Goal: Task Accomplishment & Management: Manage account settings

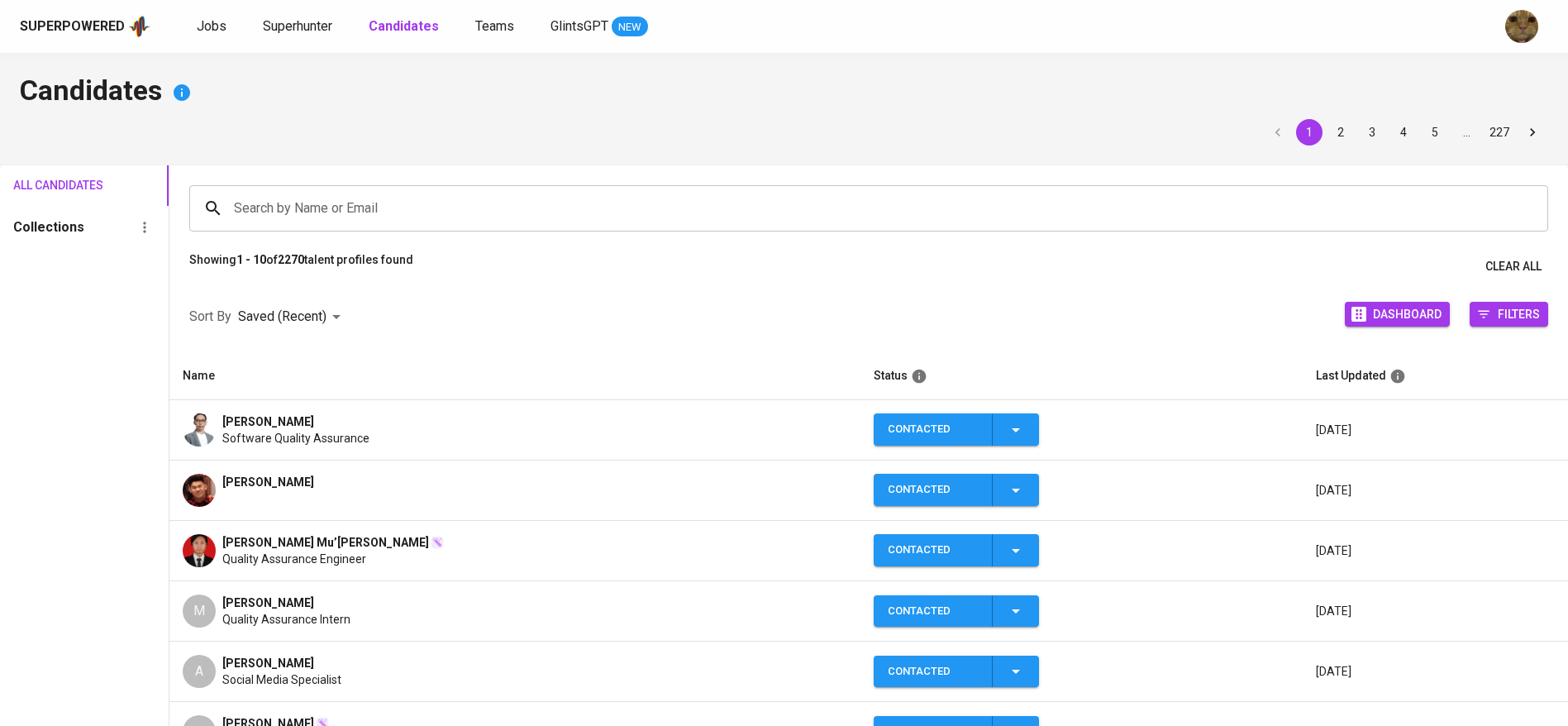
click at [411, 425] on div "Fadhel Ar Rizky Liranda Software Quality Assurance" at bounding box center [515, 430] width 665 height 33
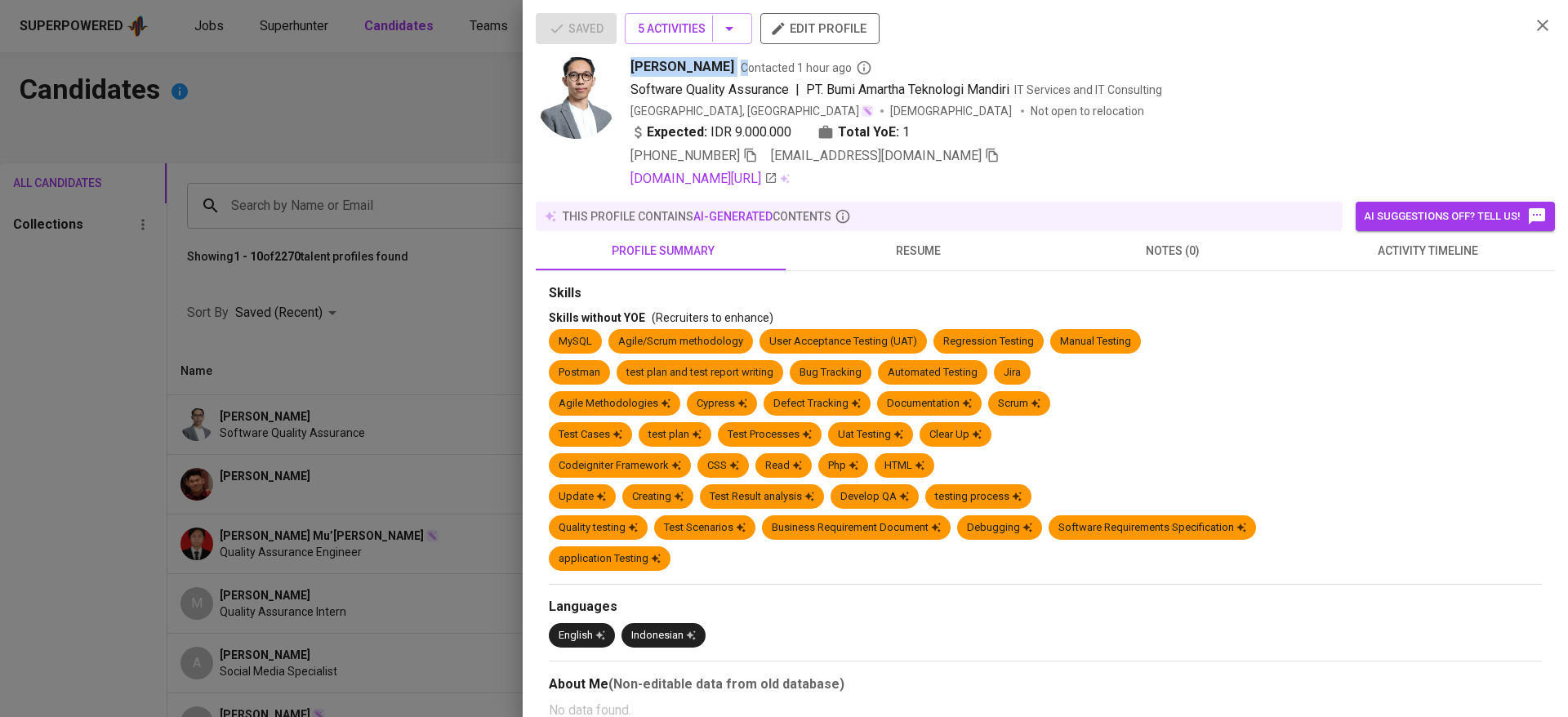
copy div "Fadhel Ar Rizky Liranda C"
drag, startPoint x: 615, startPoint y: 66, endPoint x: 781, endPoint y: 62, distance: 166.0
click at [781, 62] on div "Fadhel Ar Rizky Liranda Contacted 1 hour ago Software Quality Assurance | PT. B…" at bounding box center [1026, 122] width 982 height 131
click at [433, 545] on div at bounding box center [784, 358] width 1568 height 717
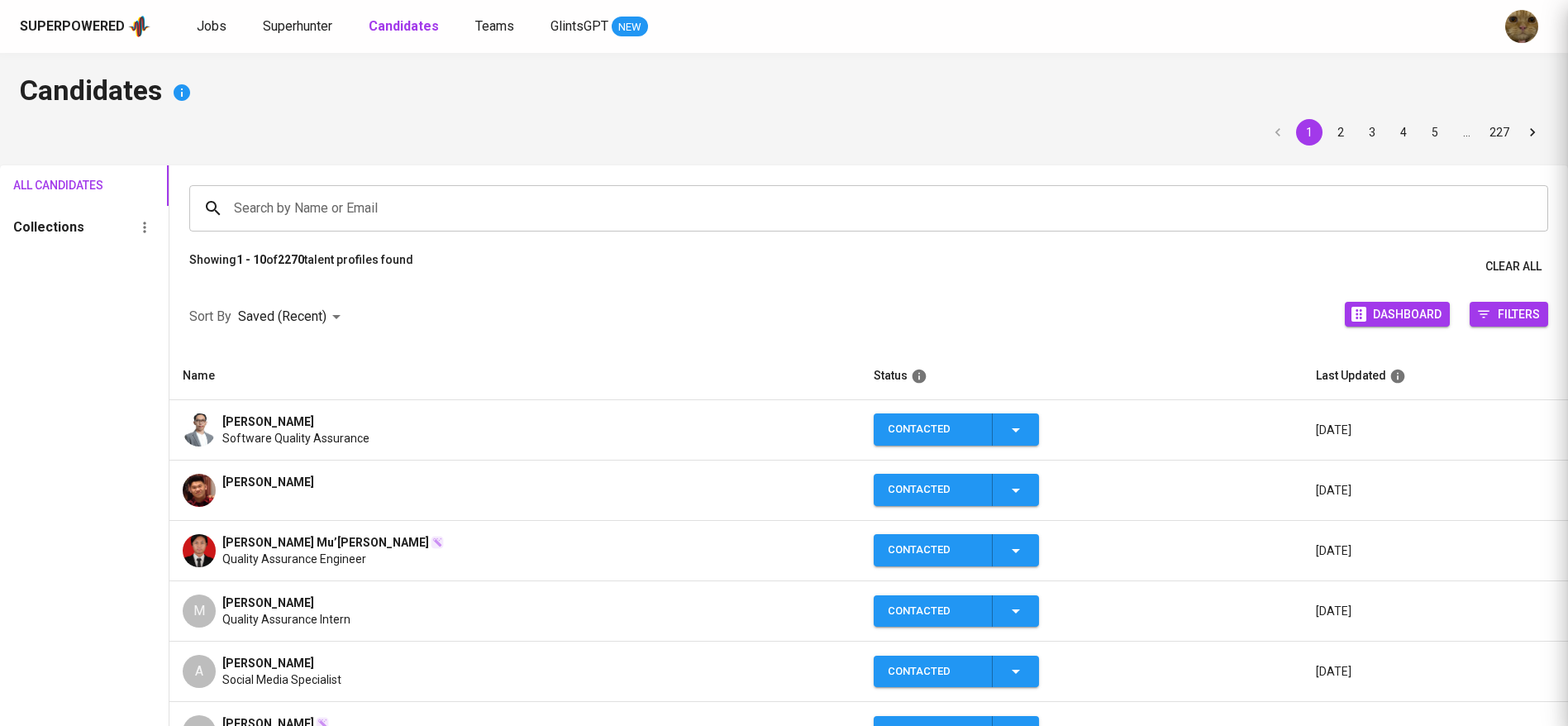
click at [322, 507] on td "Kevin Herman Otnieliem" at bounding box center [514, 491] width 691 height 61
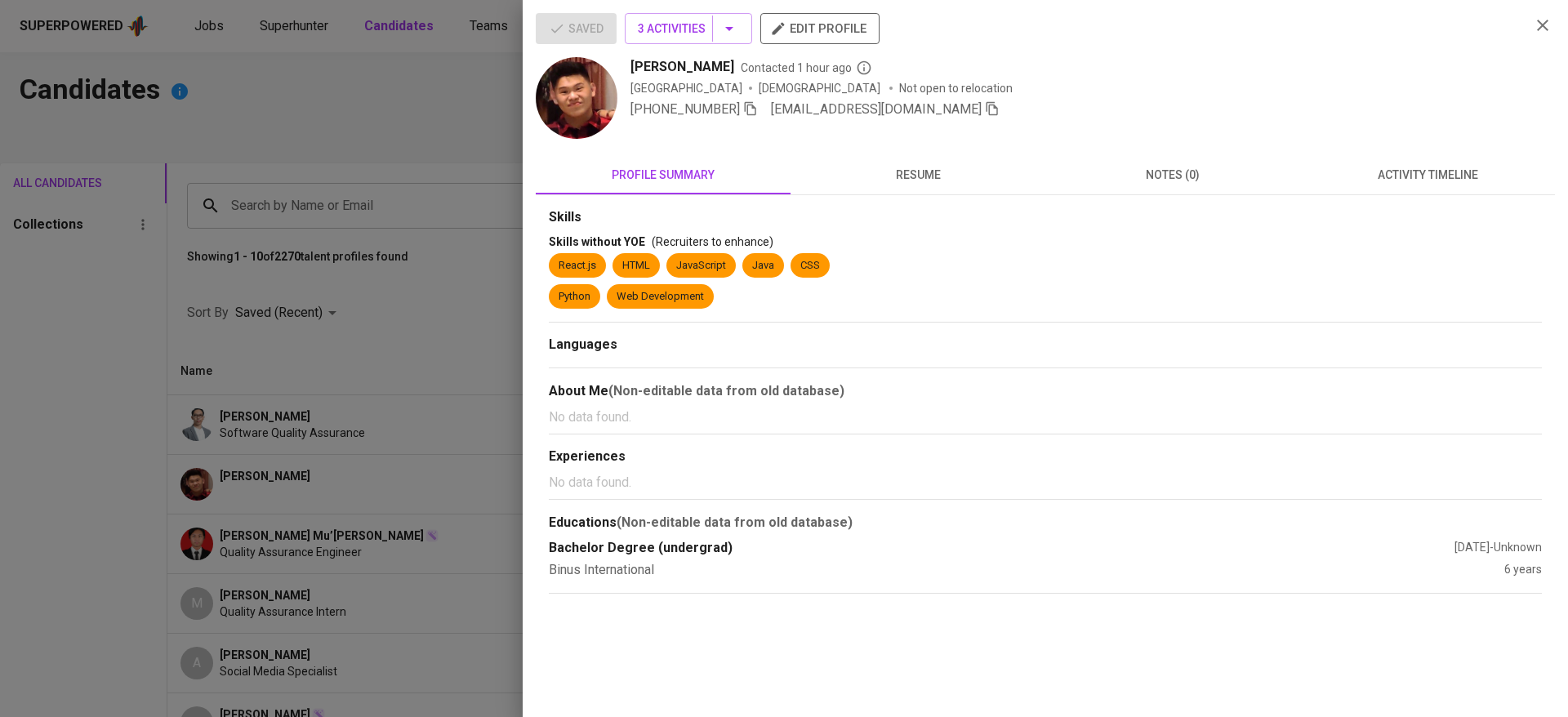
click at [1431, 165] on span "activity timeline" at bounding box center [1427, 174] width 235 height 20
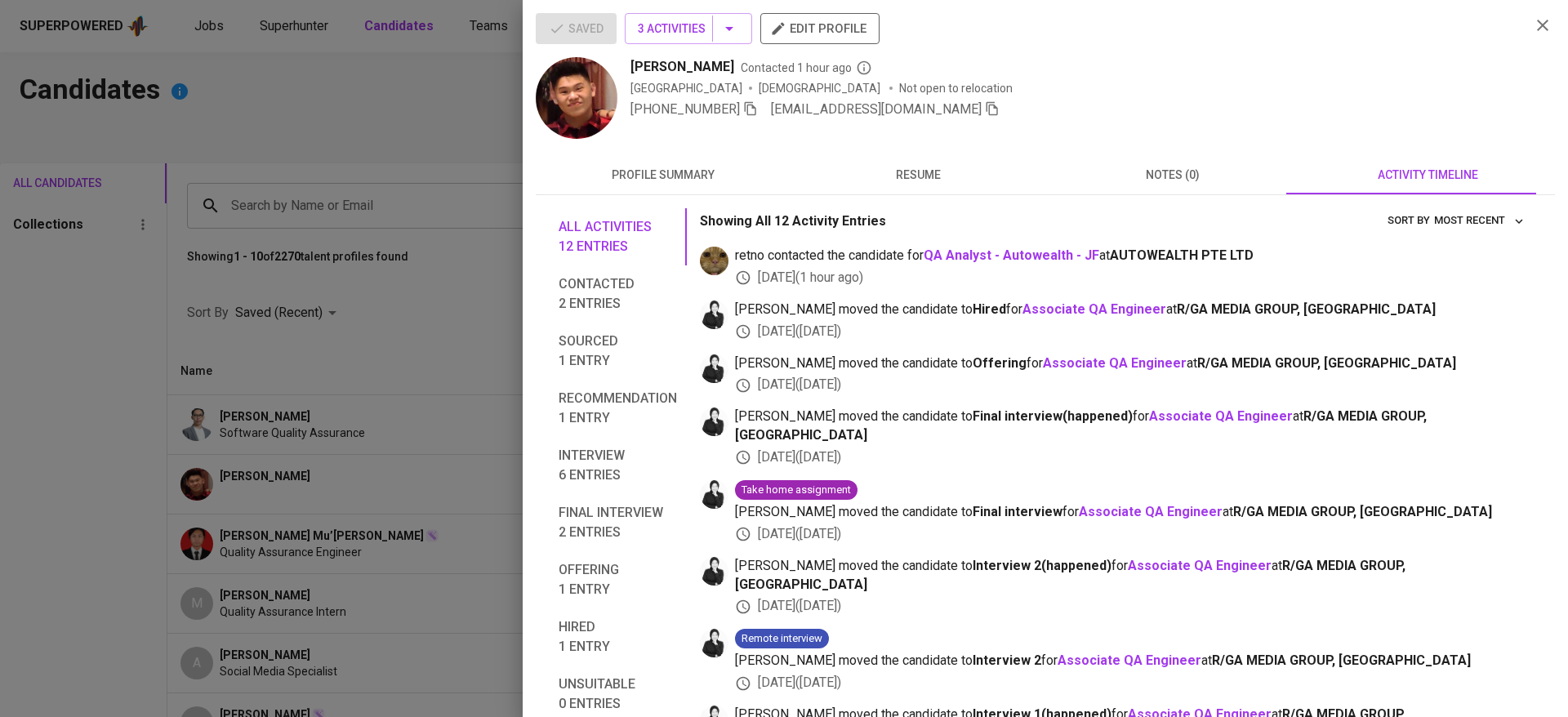
click at [235, 444] on div at bounding box center [784, 358] width 1568 height 717
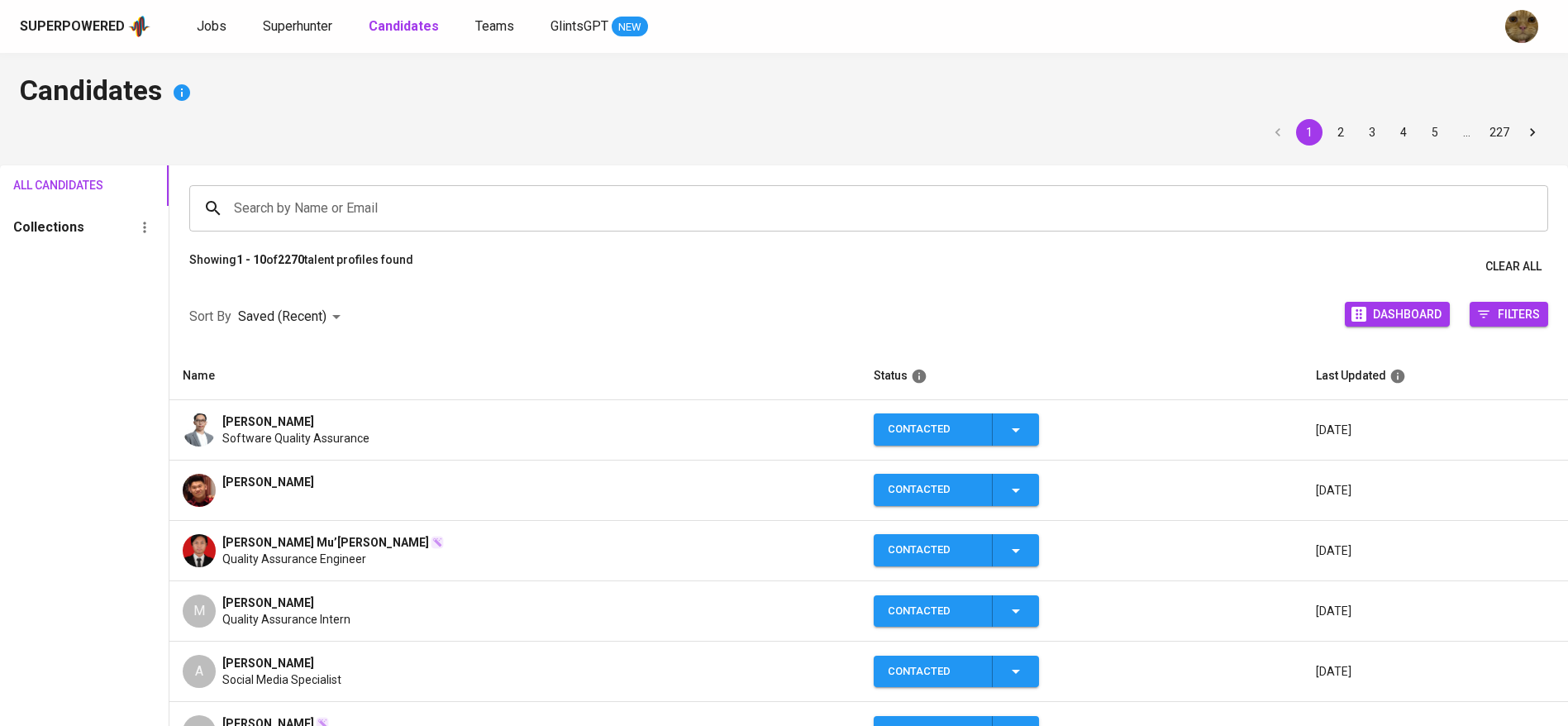
click at [197, 438] on img at bounding box center [199, 430] width 33 height 33
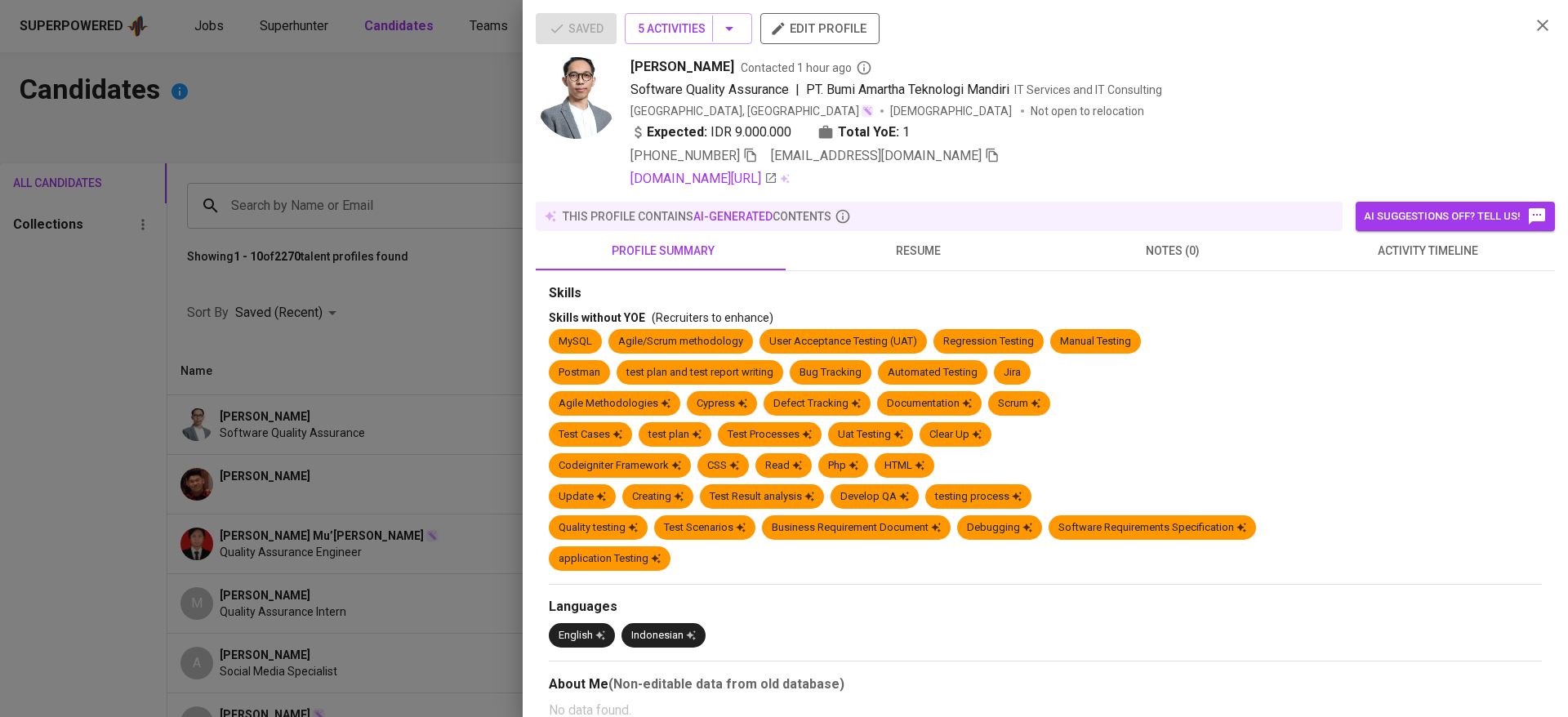
click at [1402, 228] on button "AI suggestions off? Tell us!" at bounding box center [1454, 216] width 199 height 29
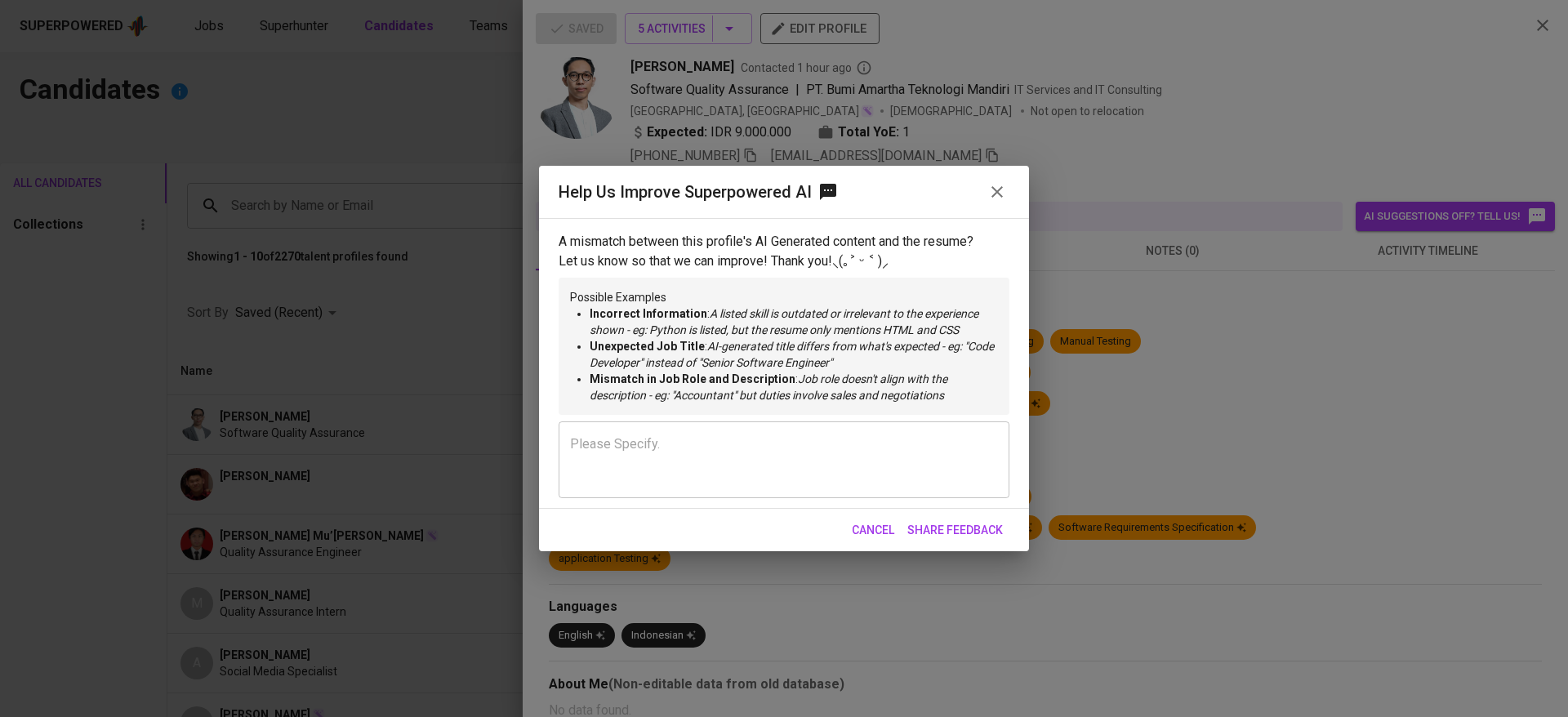
click at [978, 181] on div "Help Us Improve Superpowered AI" at bounding box center [784, 192] width 451 height 26
click at [982, 186] on div "Help Us Improve Superpowered AI" at bounding box center [784, 192] width 451 height 26
click at [990, 186] on icon "button" at bounding box center [997, 192] width 19 height 19
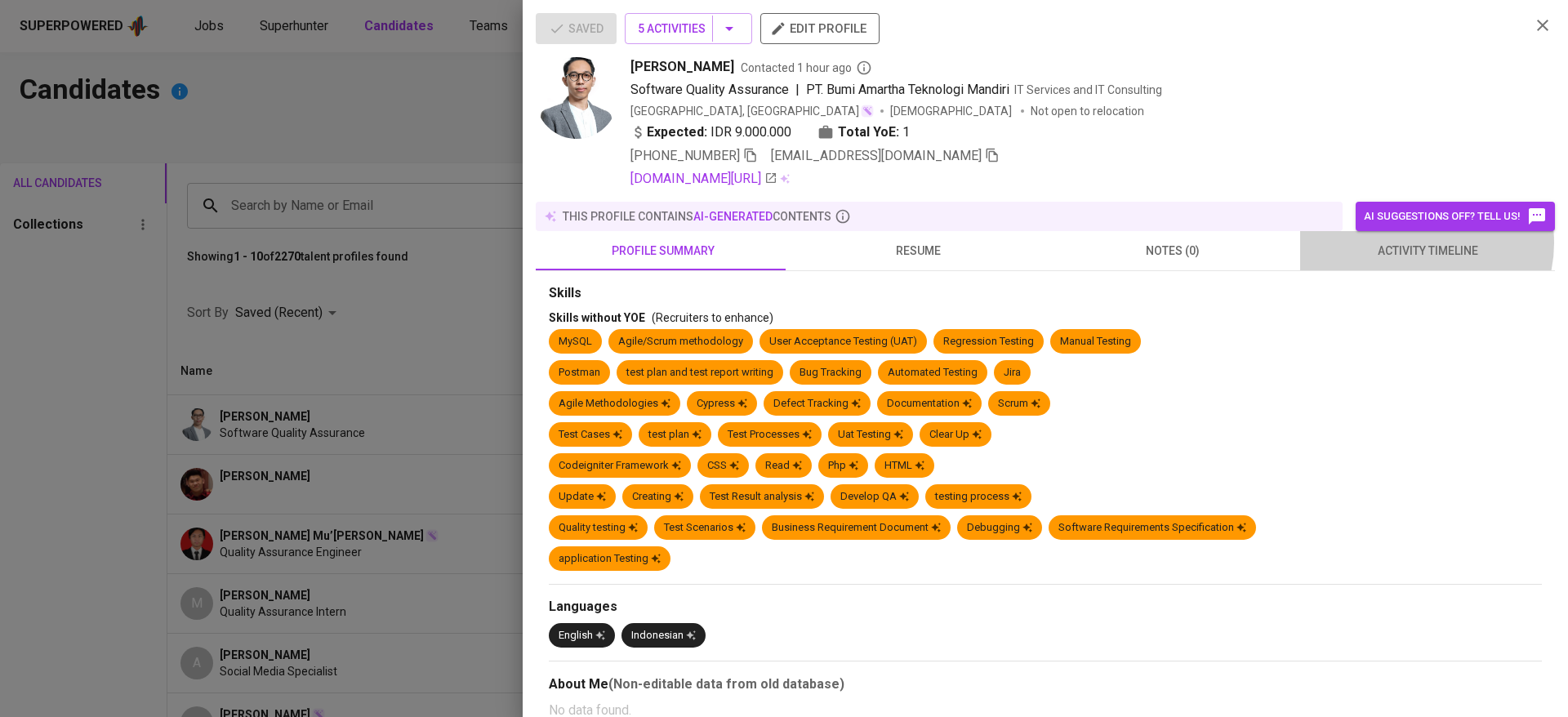
click at [1402, 242] on span "activity timeline" at bounding box center [1427, 251] width 235 height 20
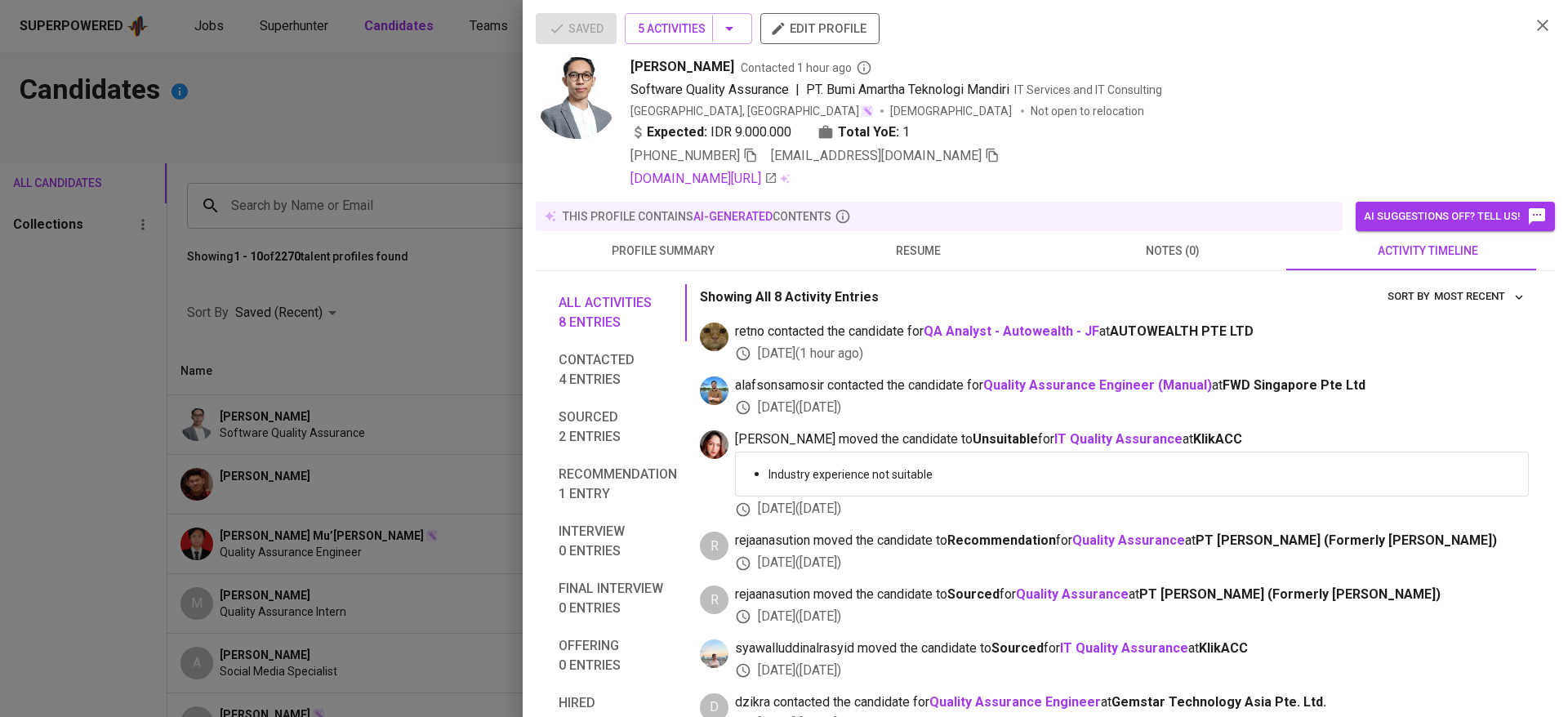
click at [287, 424] on div at bounding box center [784, 358] width 1568 height 717
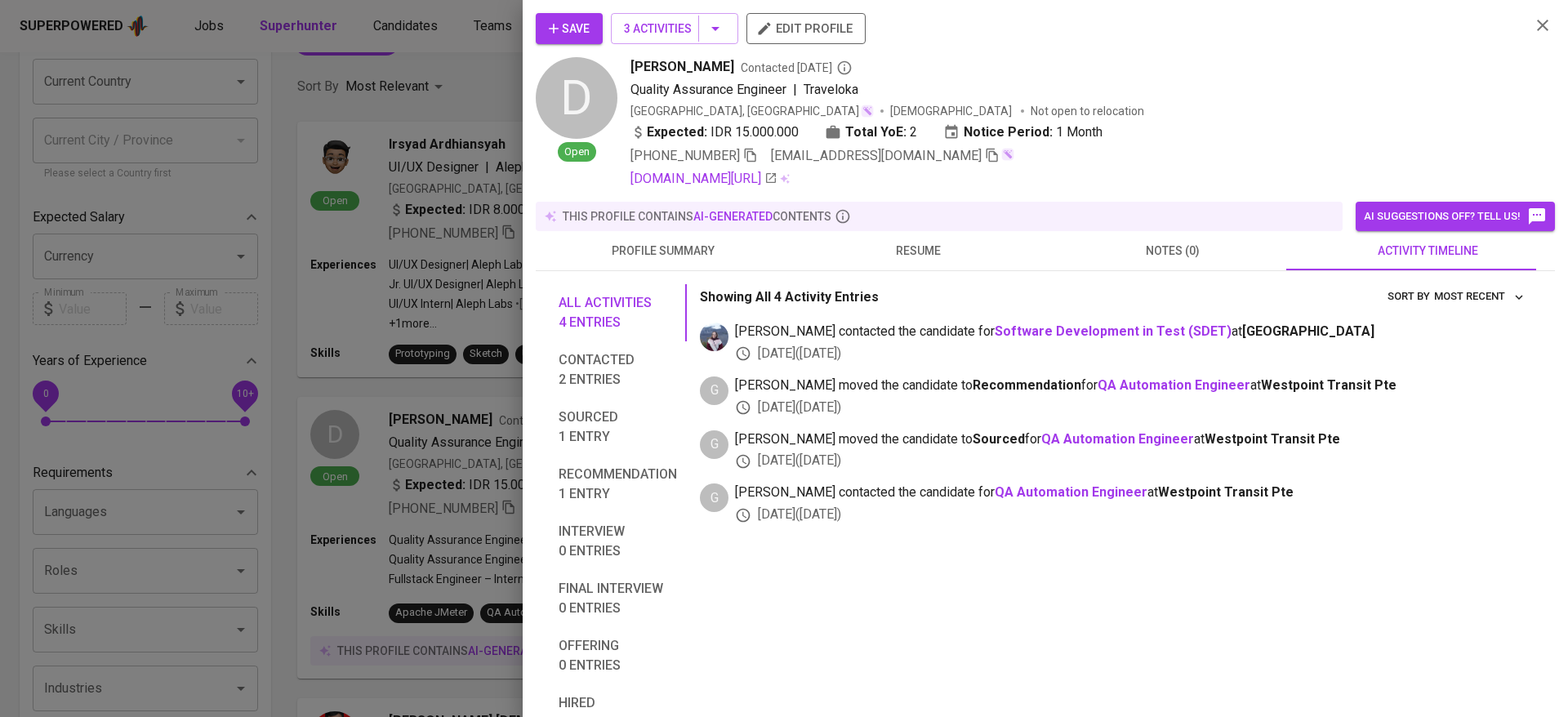
scroll to position [144, 0]
click at [868, 271] on div "All activities 4 entries Contacted 2 entries Sourced 1 entry Recommendation 1 e…" at bounding box center [1044, 535] width 1019 height 528
click at [878, 268] on button "resume" at bounding box center [917, 250] width 254 height 40
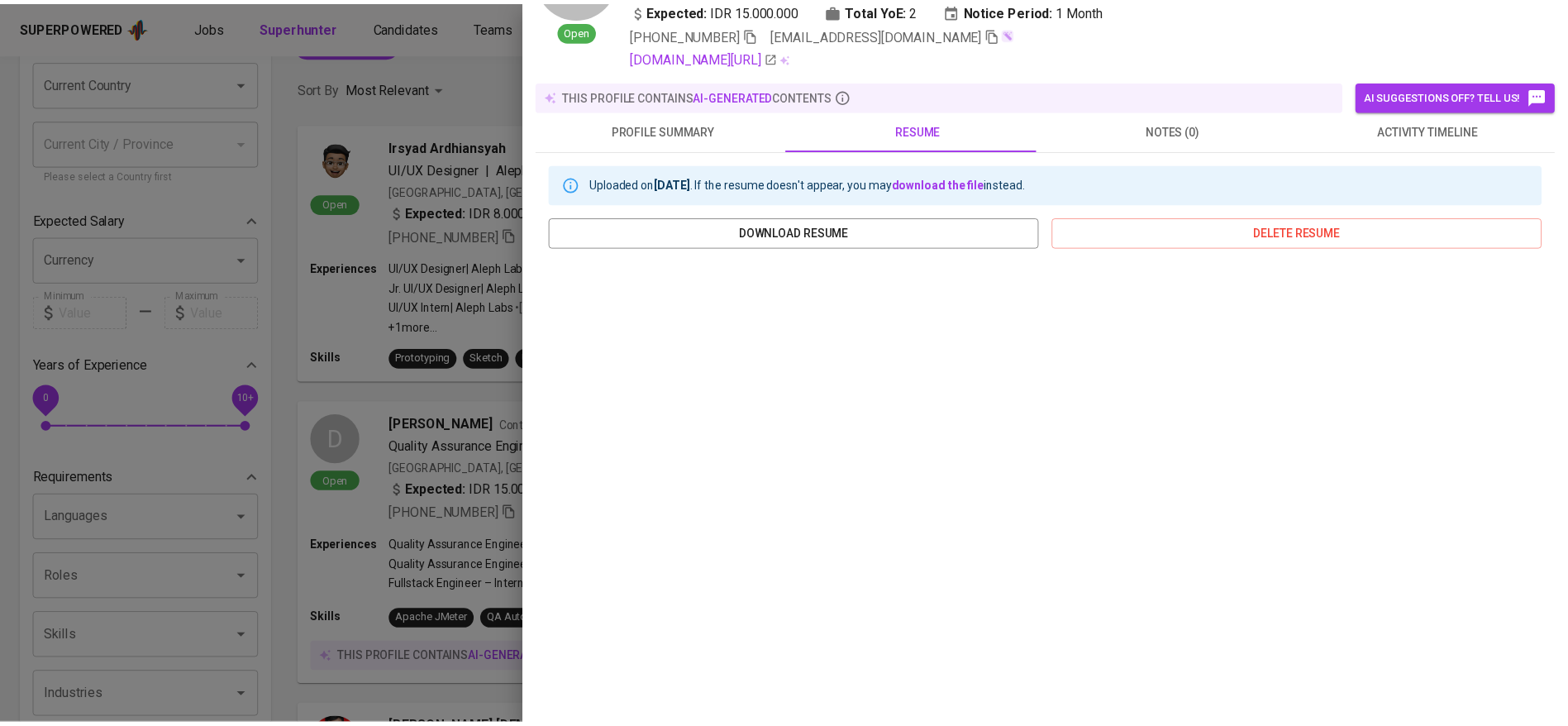
scroll to position [0, 0]
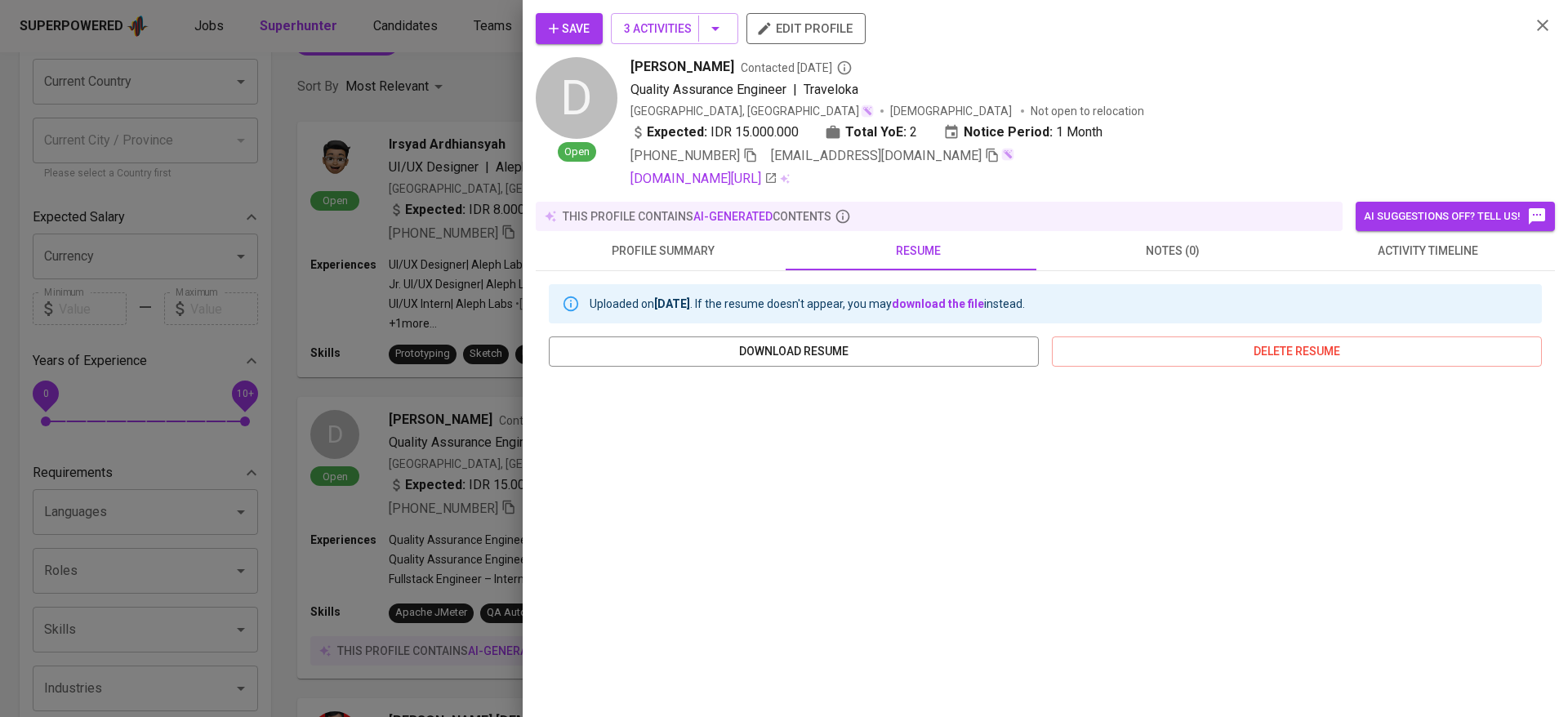
click at [1533, 25] on icon "button" at bounding box center [1542, 26] width 19 height 19
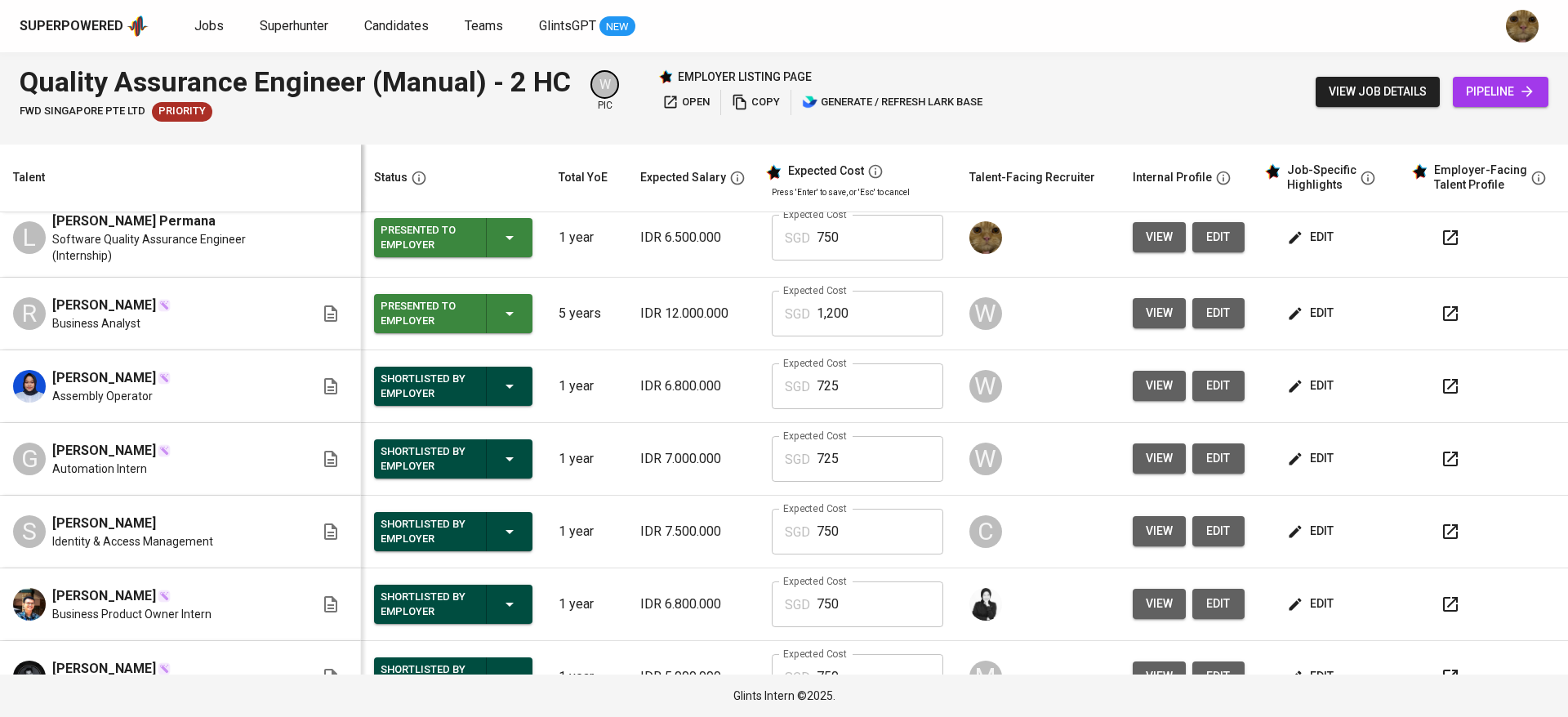
scroll to position [490, 0]
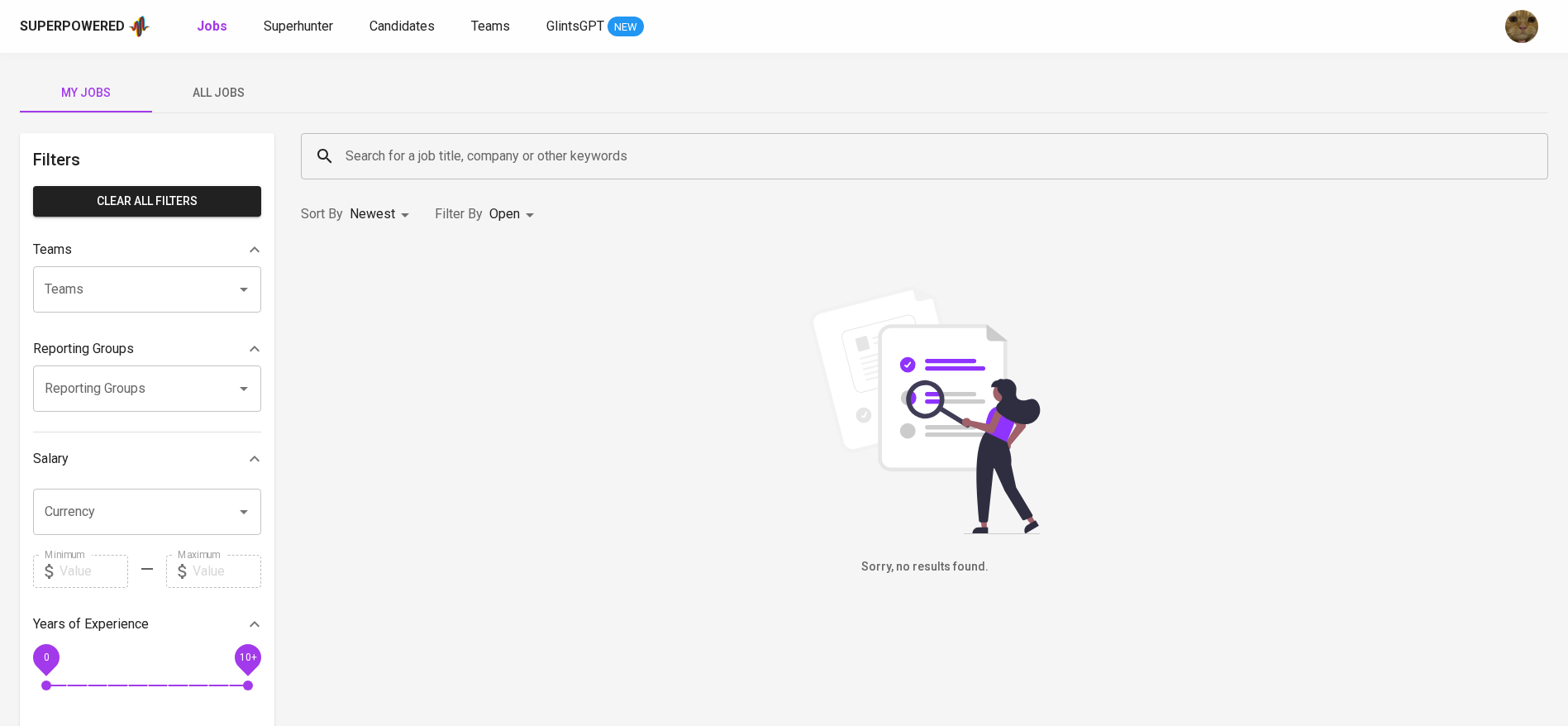
click at [213, 101] on span "All Jobs" at bounding box center [218, 93] width 112 height 21
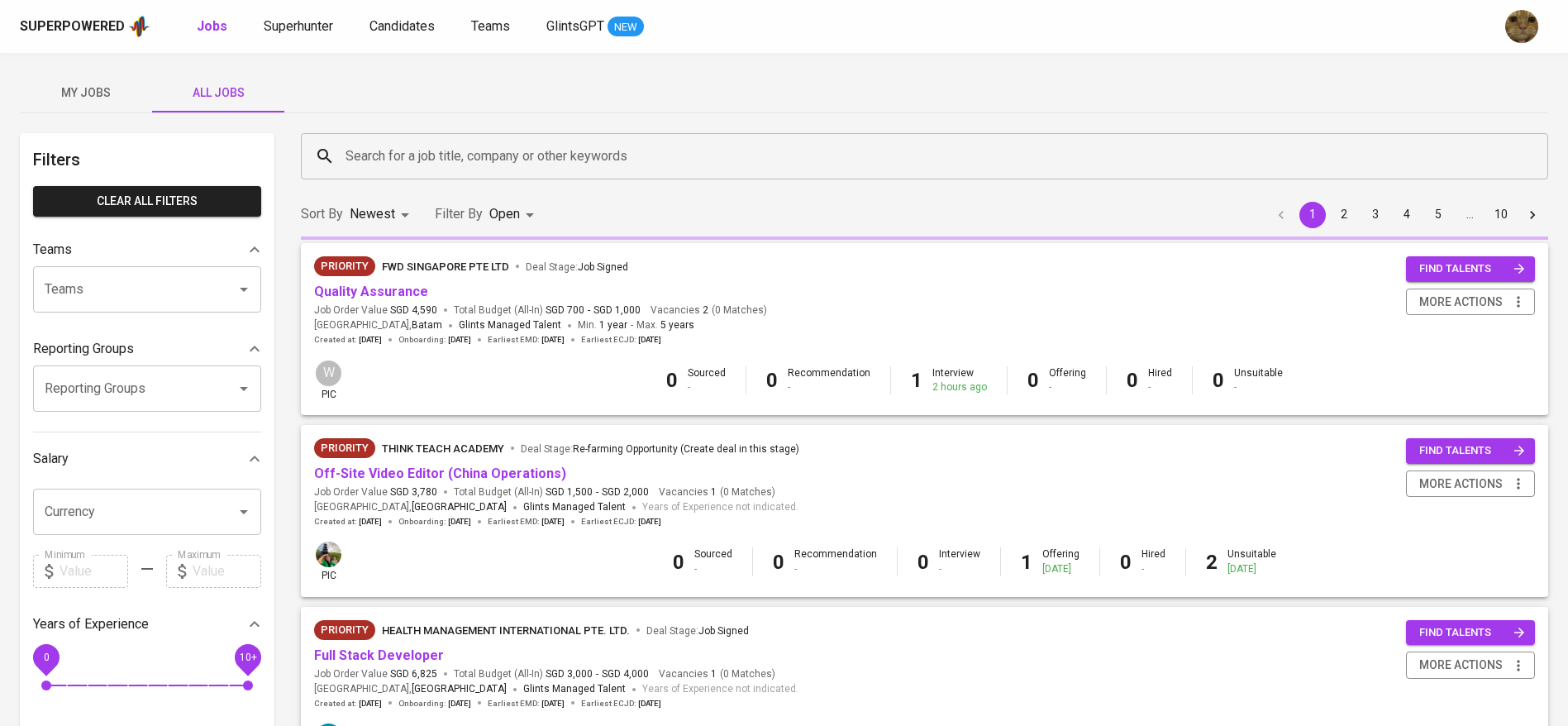
click at [346, 150] on input "Search for a job title, company or other keywords" at bounding box center [929, 156] width 1175 height 31
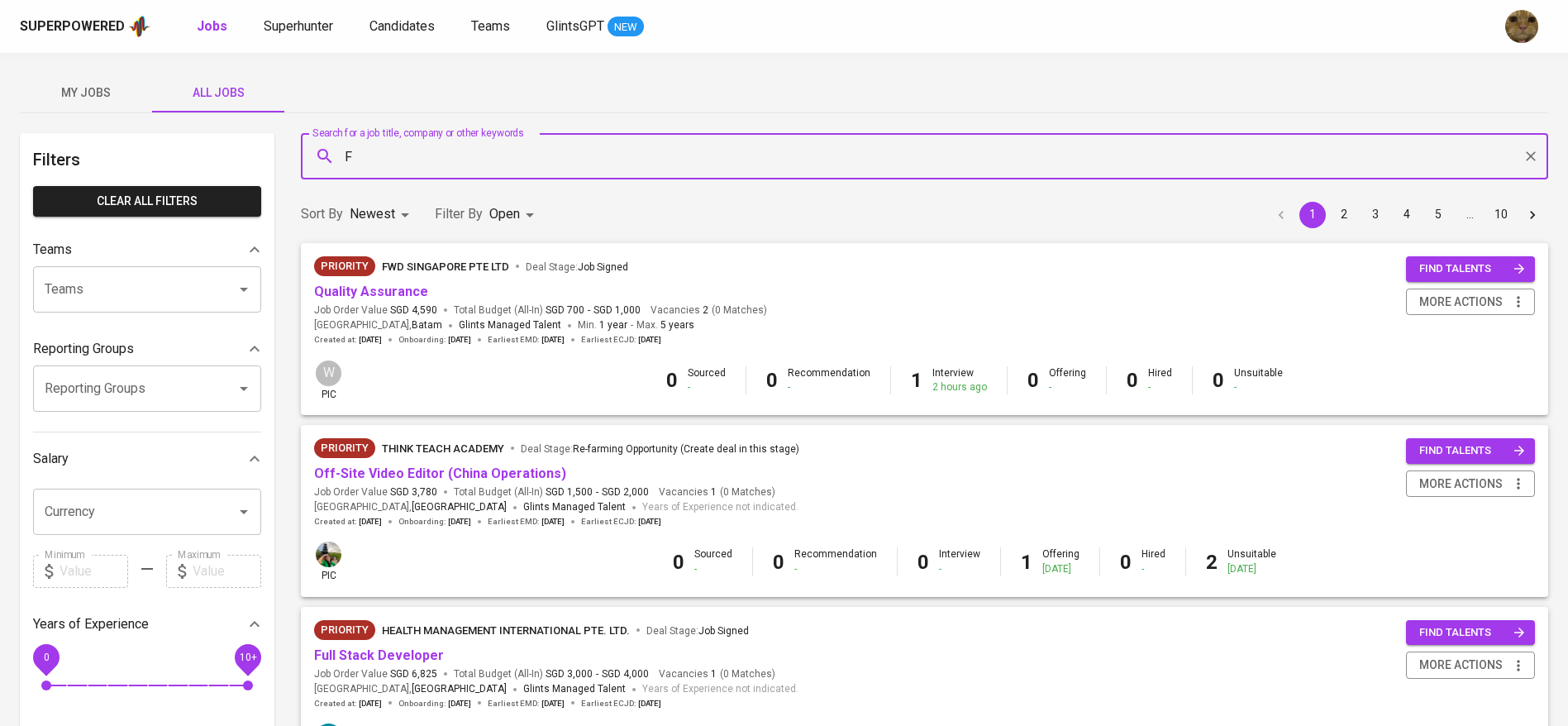
type input "FW"
type input "EVERYTHING GOOD"
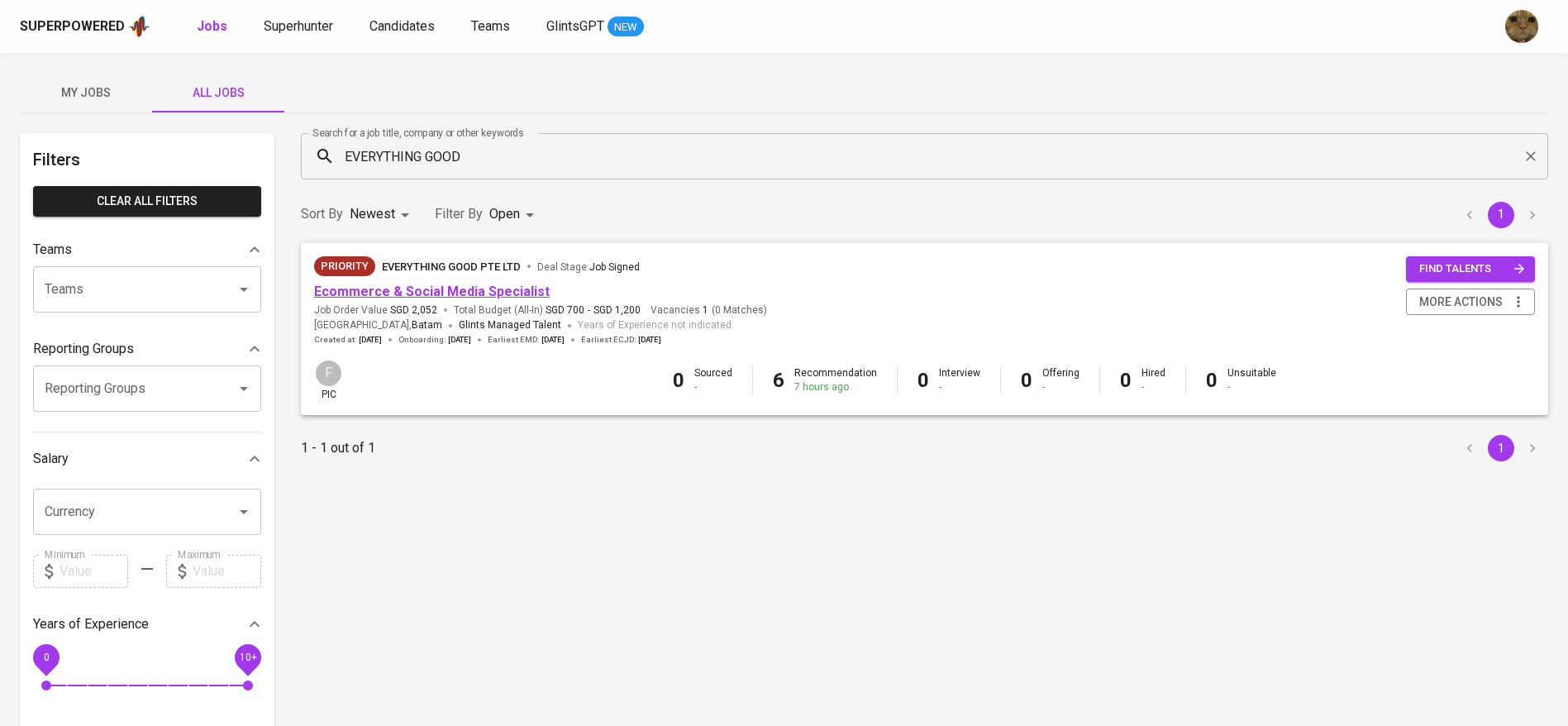
click at [424, 284] on link "Ecommerce & Social Media Specialist" at bounding box center [431, 292] width 235 height 16
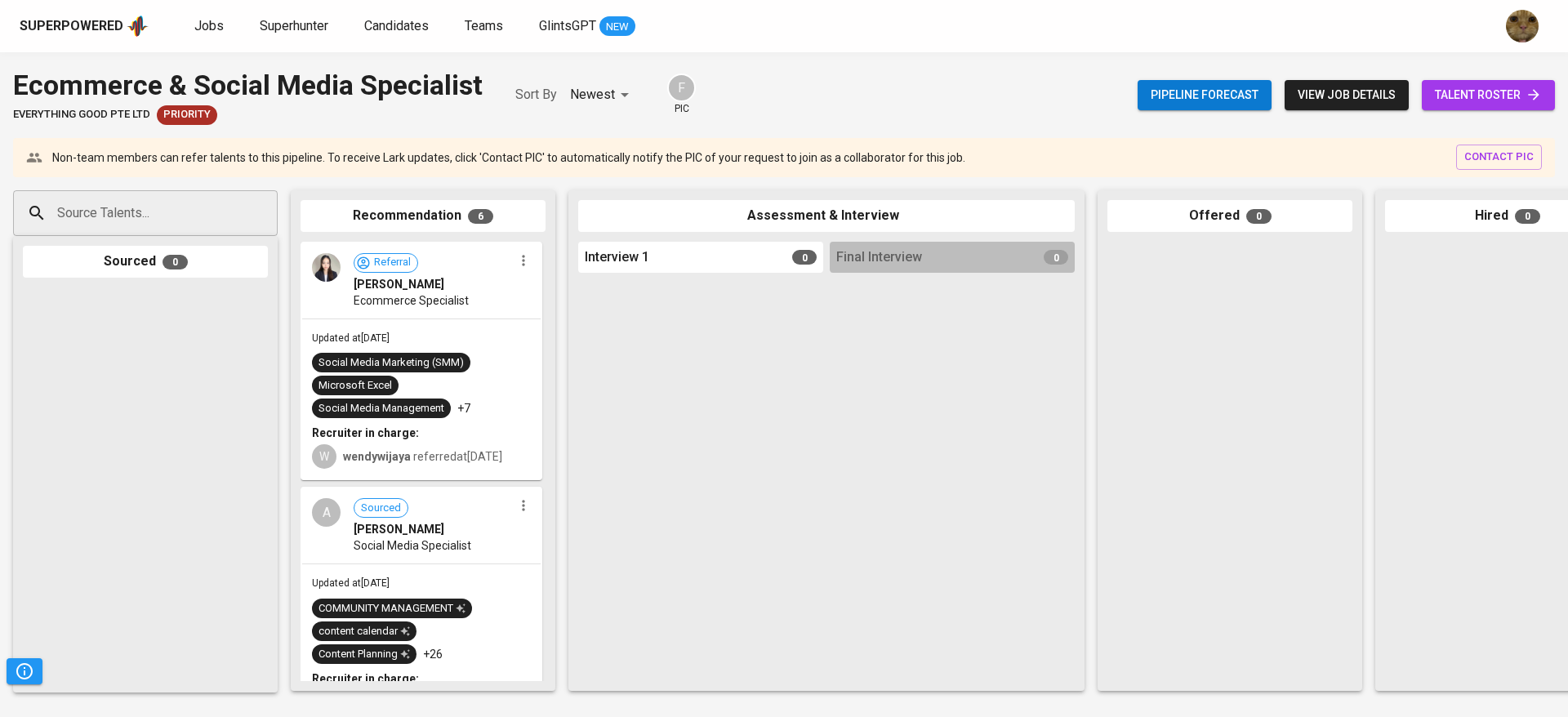
click at [1453, 83] on link "talent roster" at bounding box center [1488, 95] width 133 height 30
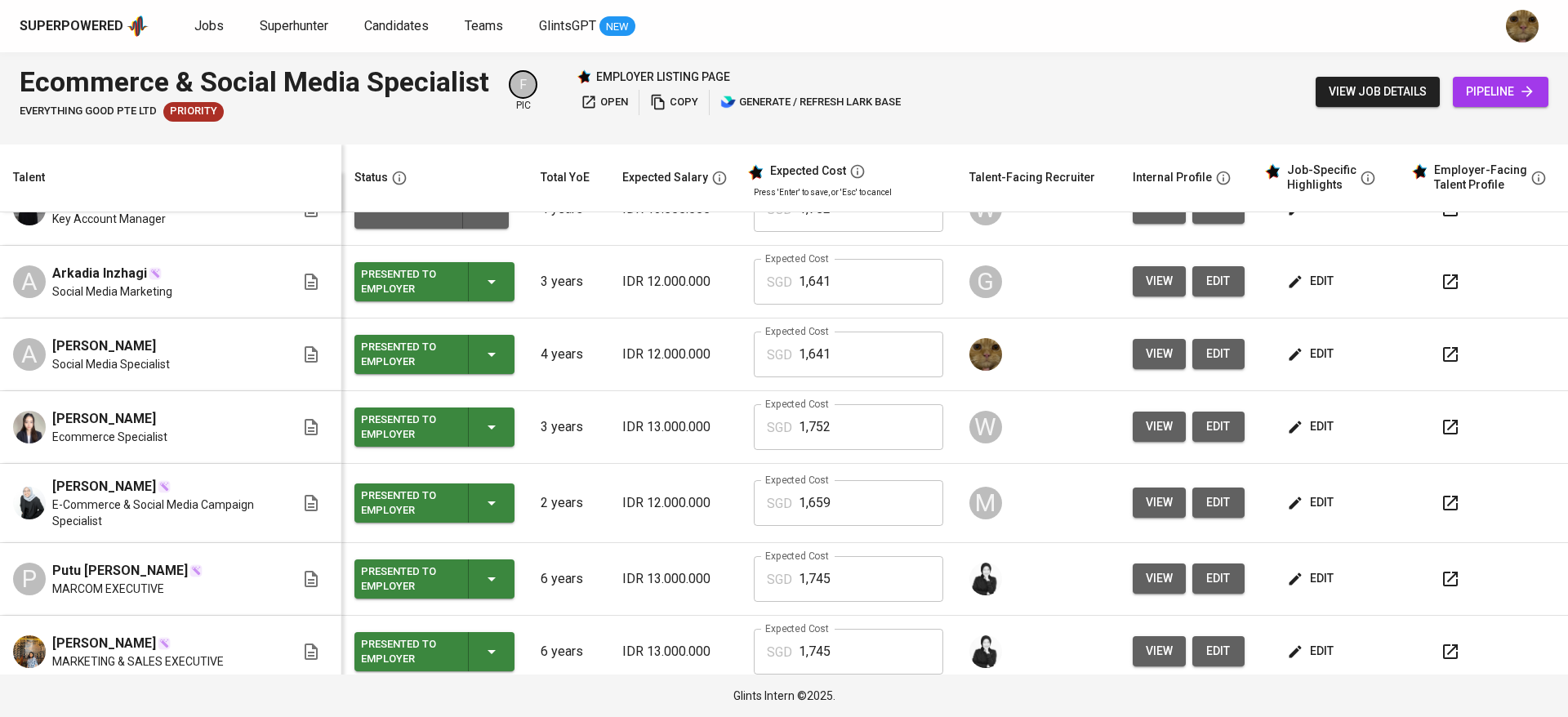
scroll to position [41, 0]
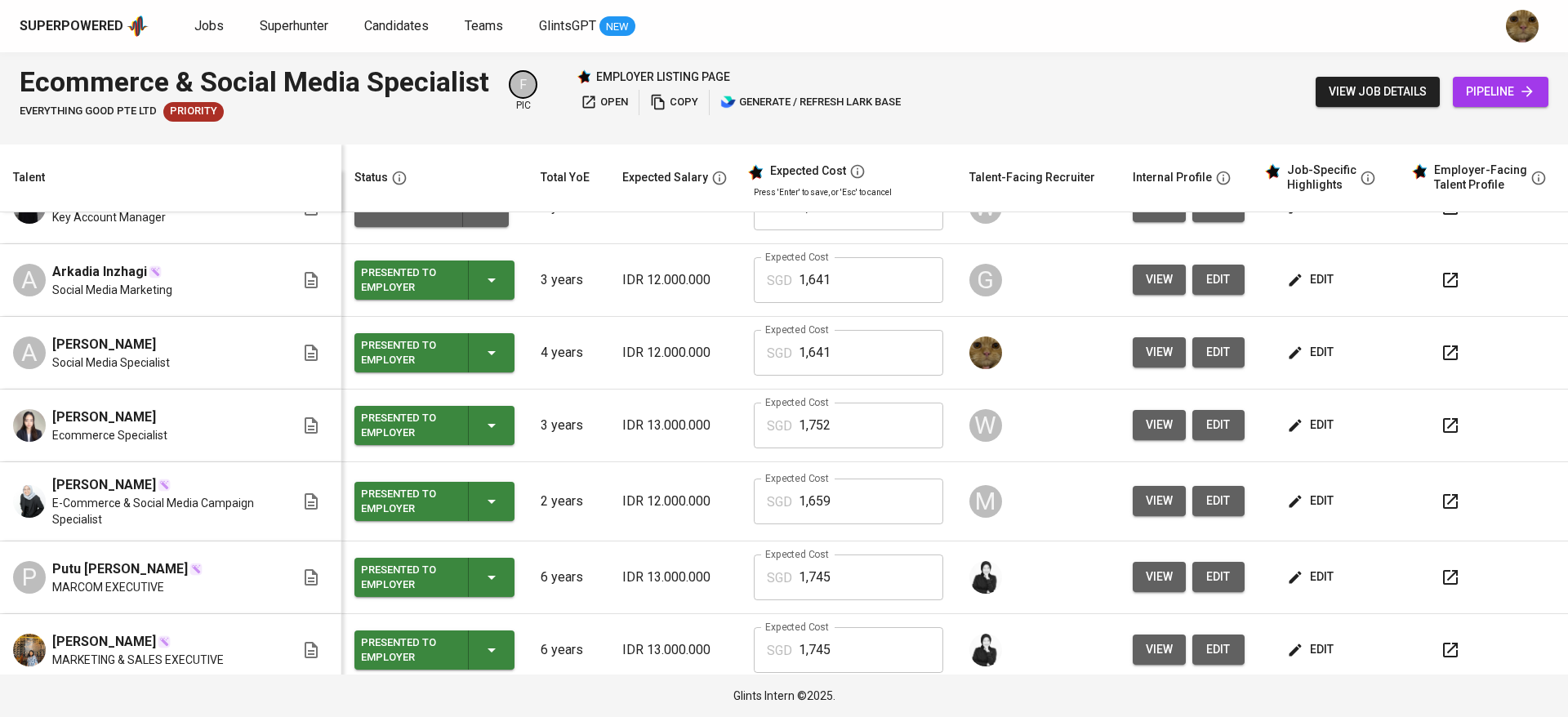
drag, startPoint x: 177, startPoint y: 343, endPoint x: 37, endPoint y: 321, distance: 141.7
click at [37, 321] on td "A Annisyah Maulidinna Social Media Specialist" at bounding box center [171, 353] width 342 height 73
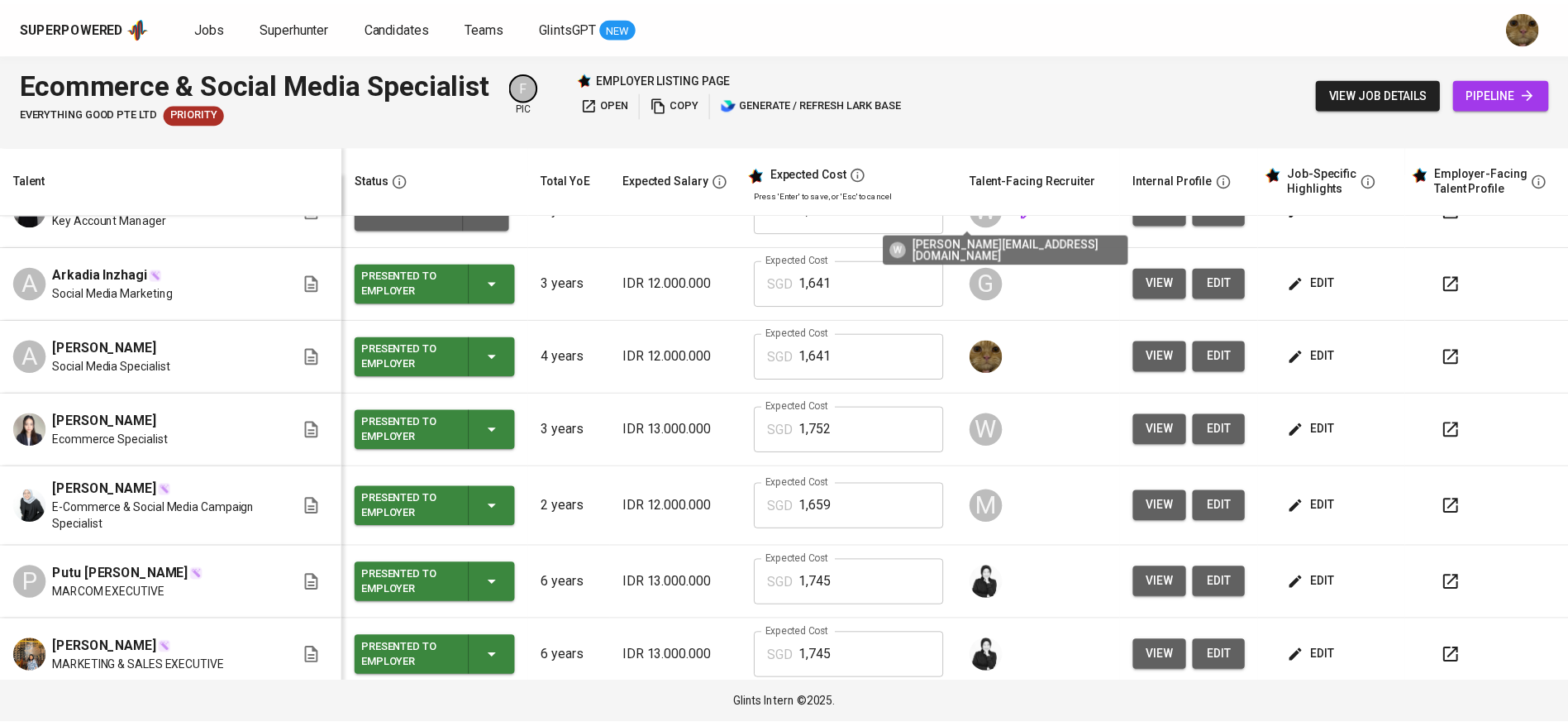
scroll to position [0, 0]
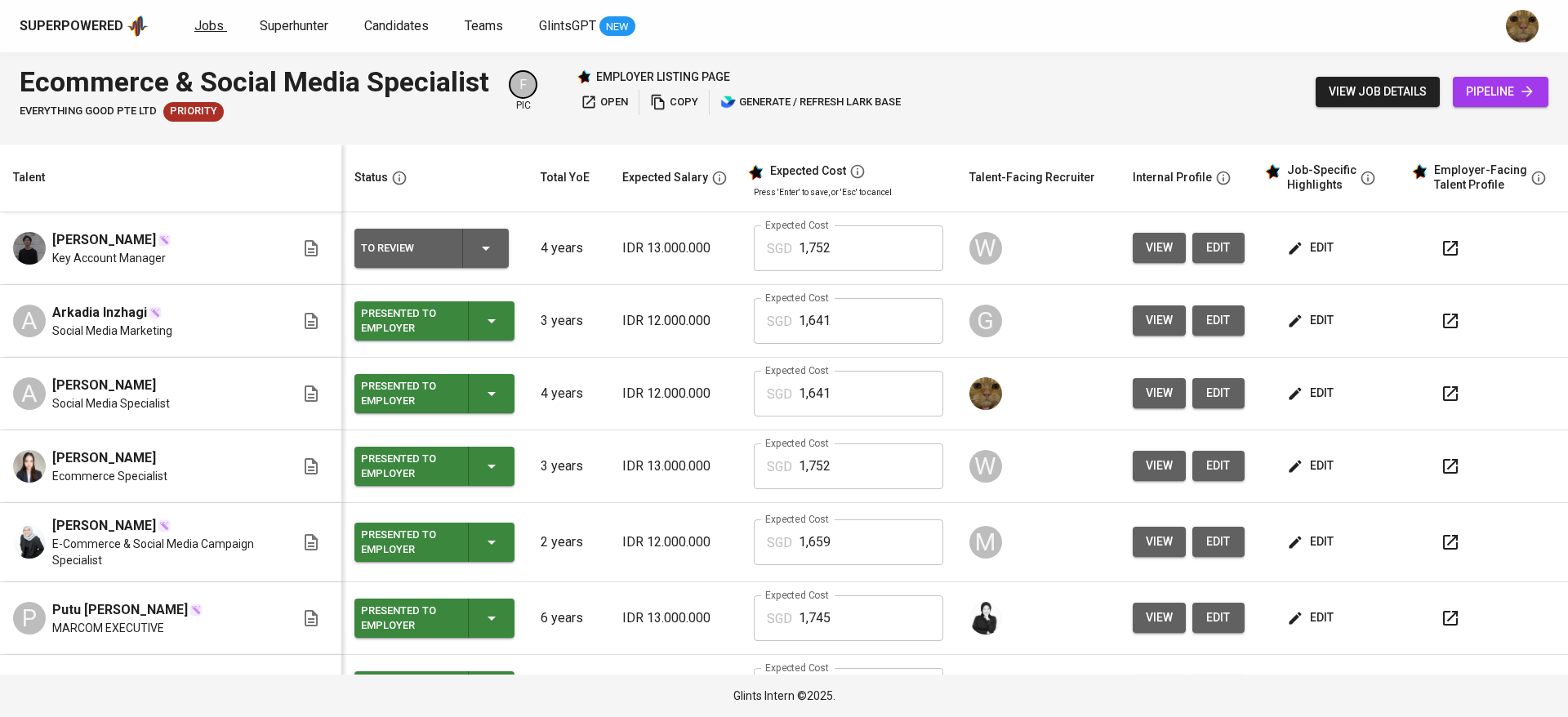
click at [218, 30] on span "Jobs" at bounding box center [209, 26] width 29 height 16
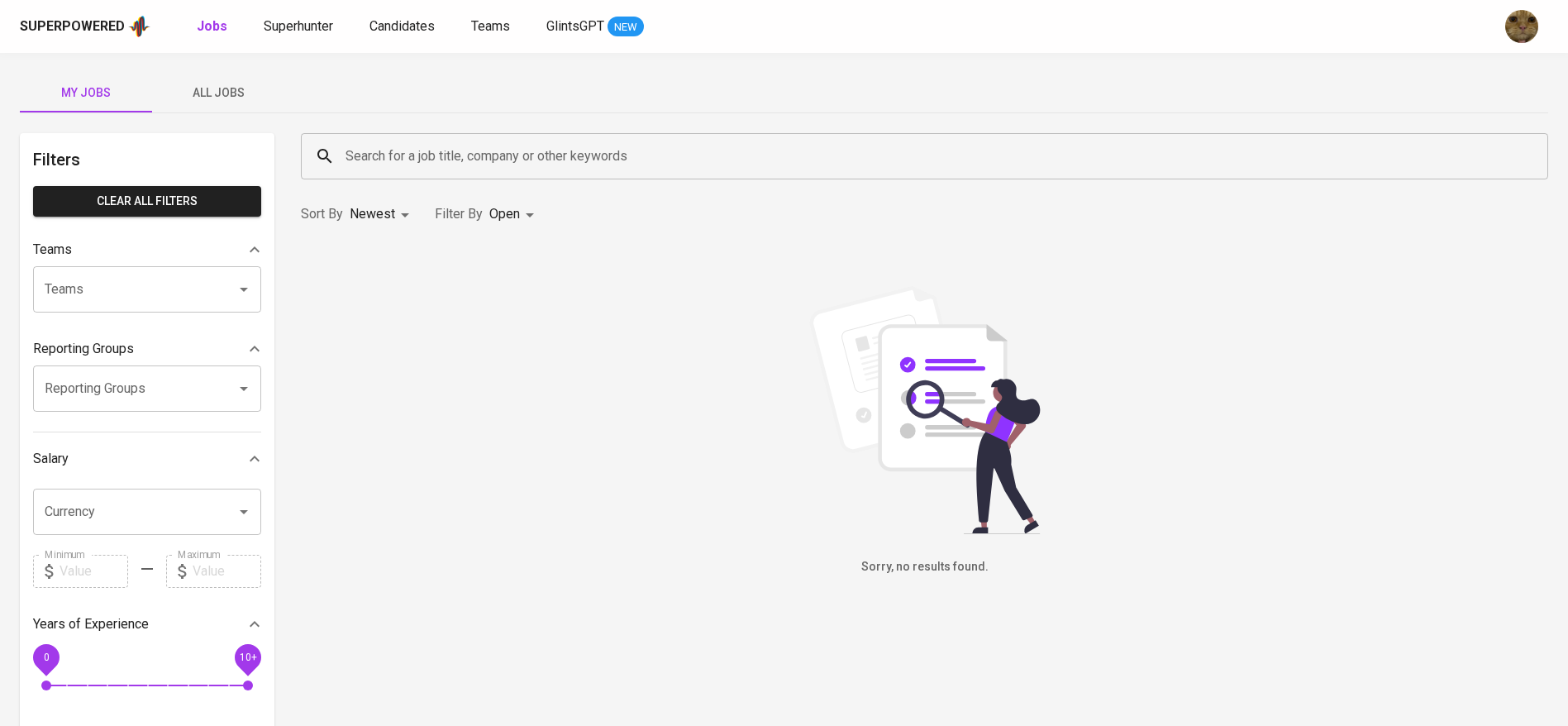
click at [193, 100] on span "All Jobs" at bounding box center [218, 93] width 112 height 21
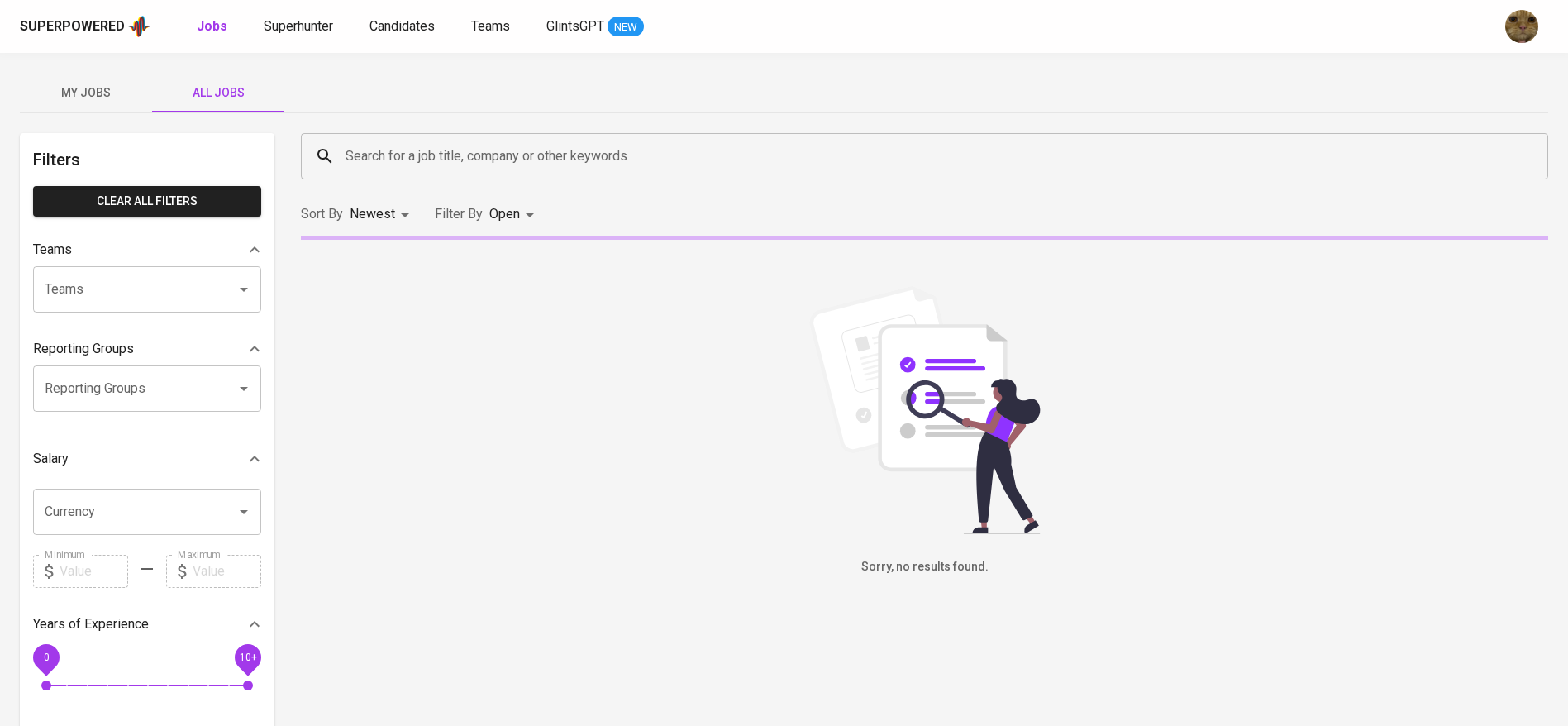
click at [415, 148] on input "Search for a job title, company or other keywords" at bounding box center [929, 156] width 1175 height 31
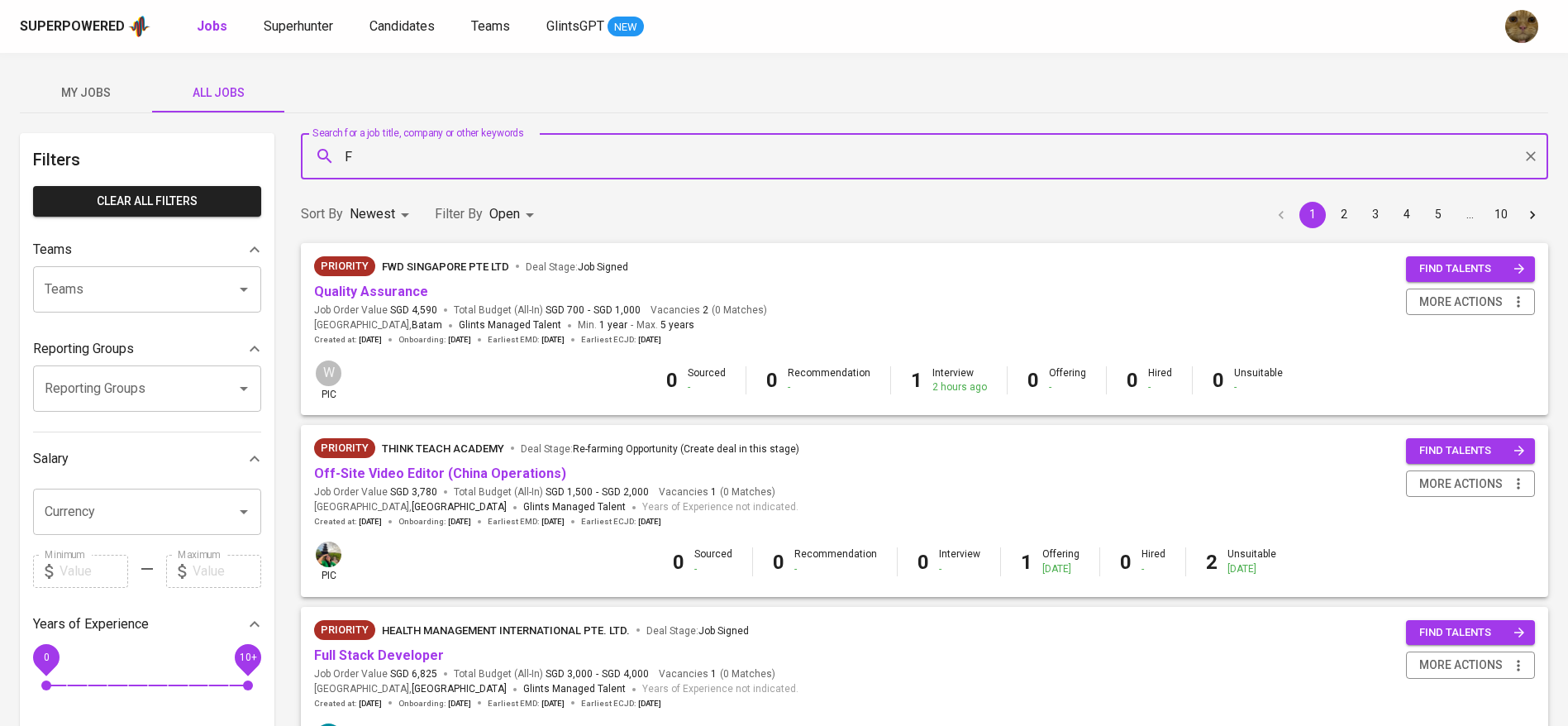
type input "FW"
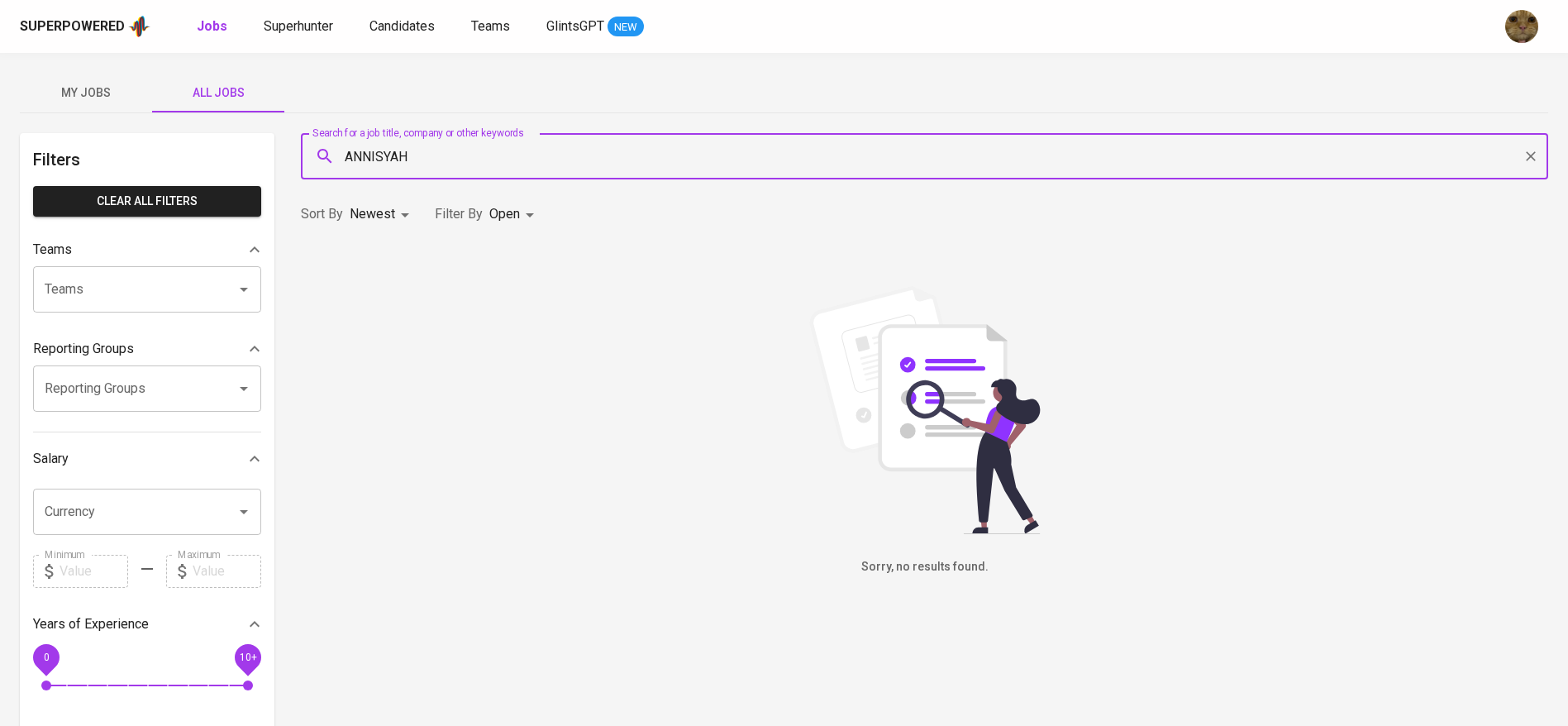
drag, startPoint x: 397, startPoint y: 169, endPoint x: 370, endPoint y: 165, distance: 27.3
click at [370, 165] on input "ANNISYAH" at bounding box center [929, 156] width 1175 height 31
click at [437, 163] on input "ANNISYAH" at bounding box center [929, 156] width 1175 height 31
type input "N"
type input "ANNISYAH"
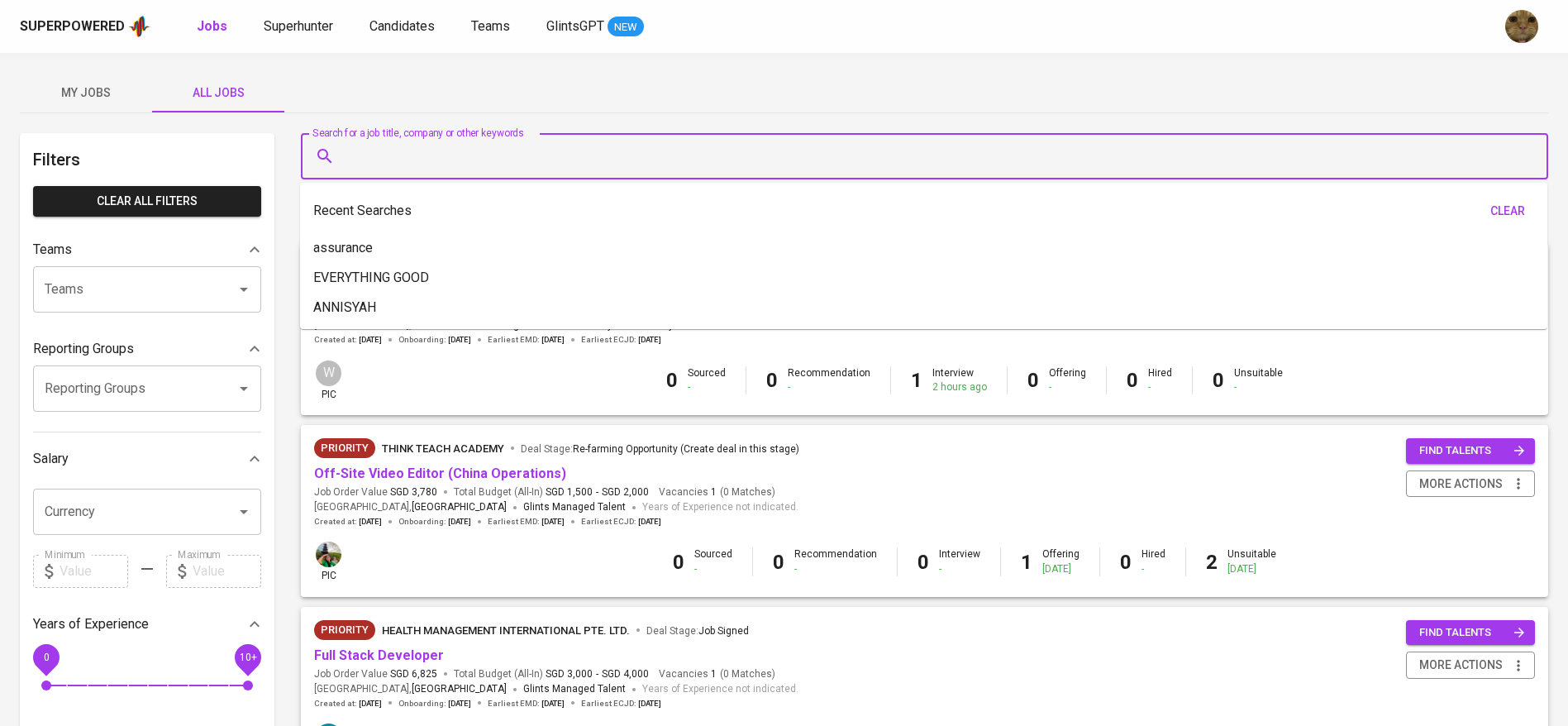
type input "M"
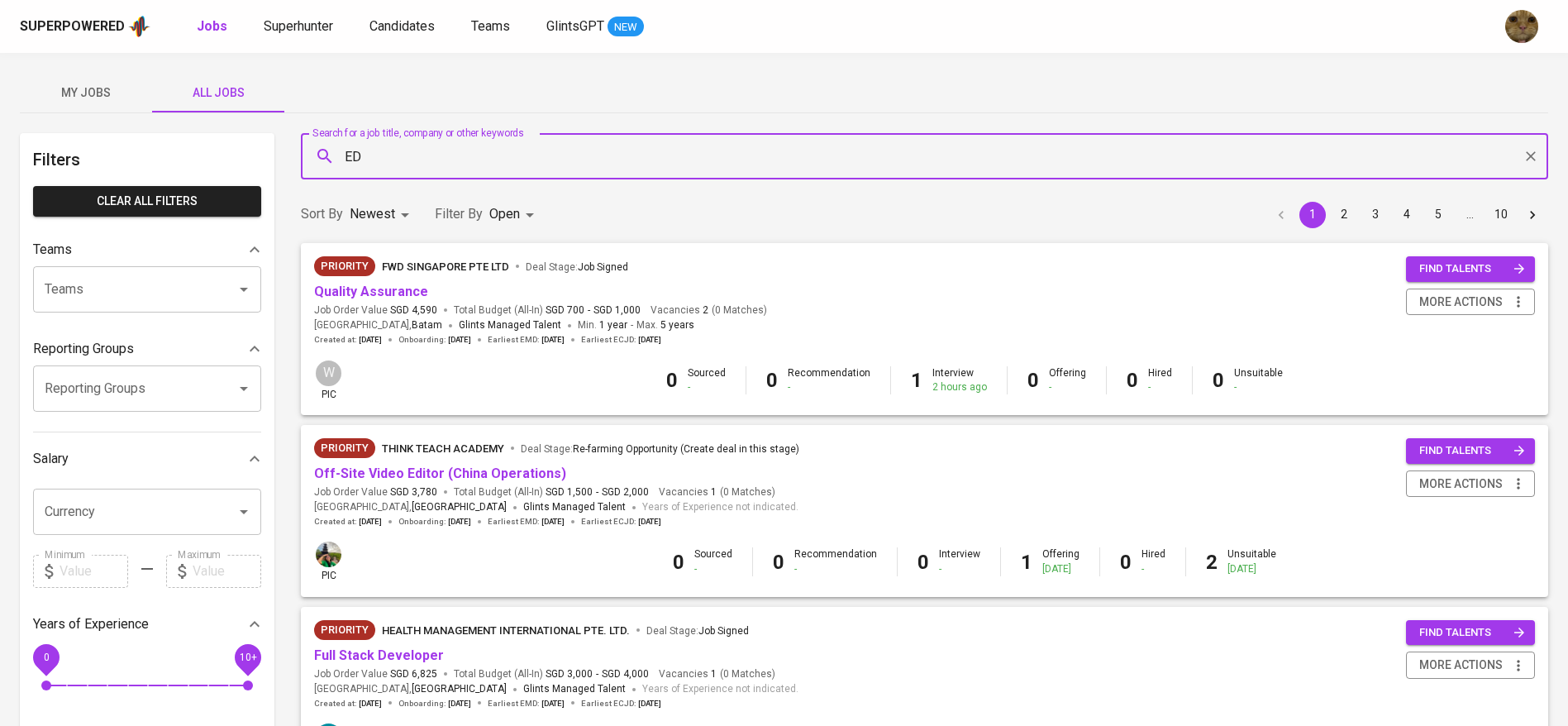
type input "EDI"
type input "MAULIDINA"
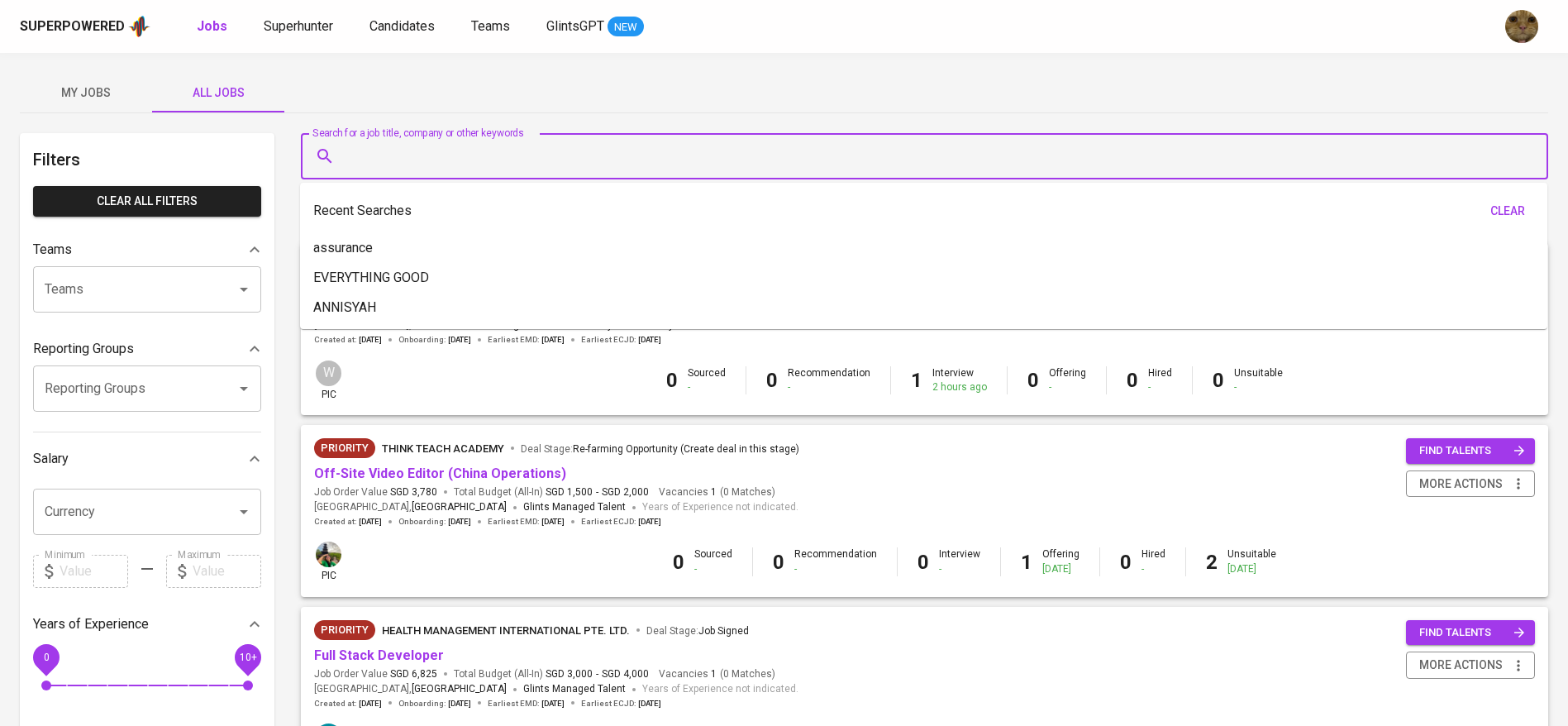
click at [387, 105] on div "My Jobs All Jobs" at bounding box center [784, 93] width 1529 height 40
click at [412, 158] on input "Search for a job title, company or other keywords" at bounding box center [929, 156] width 1175 height 31
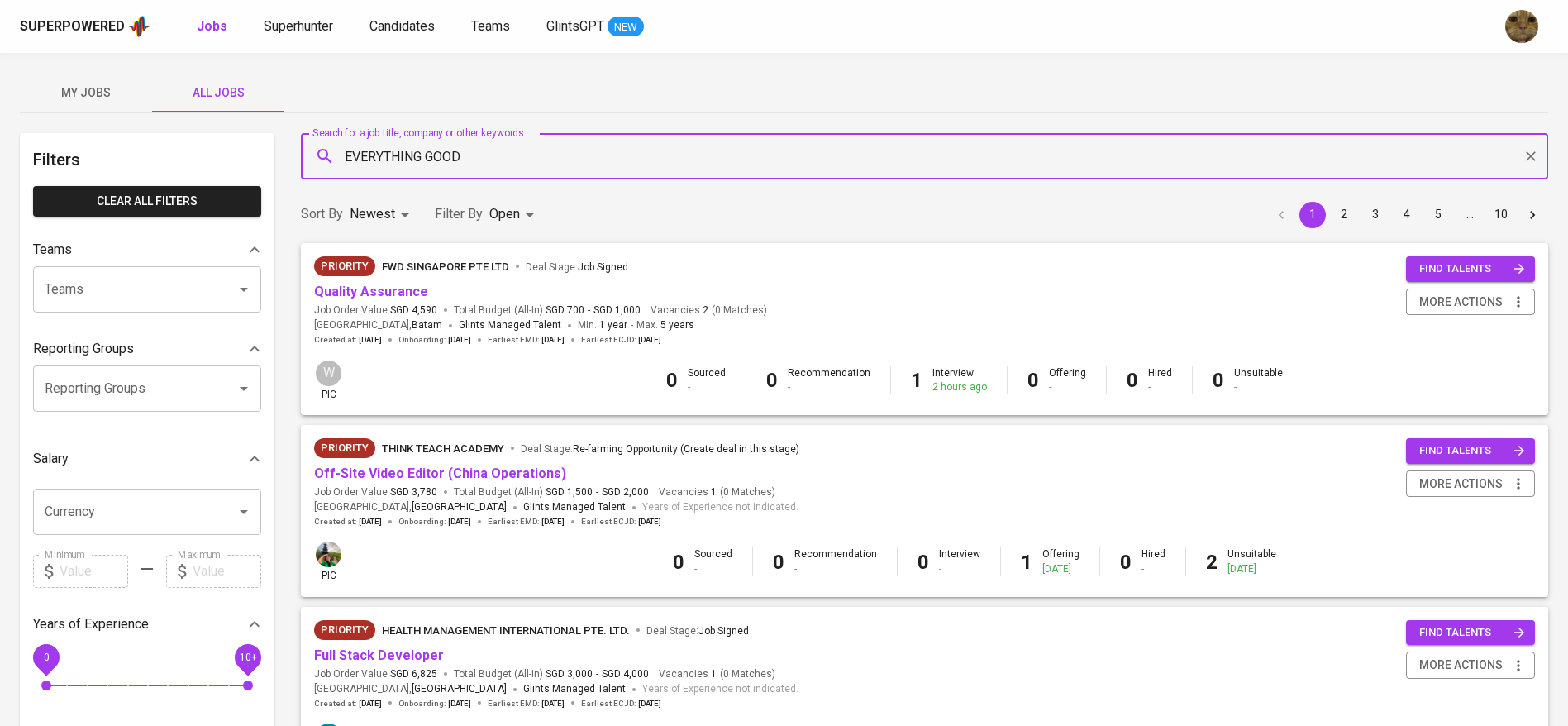
type input "EVERYTHING GOOD"
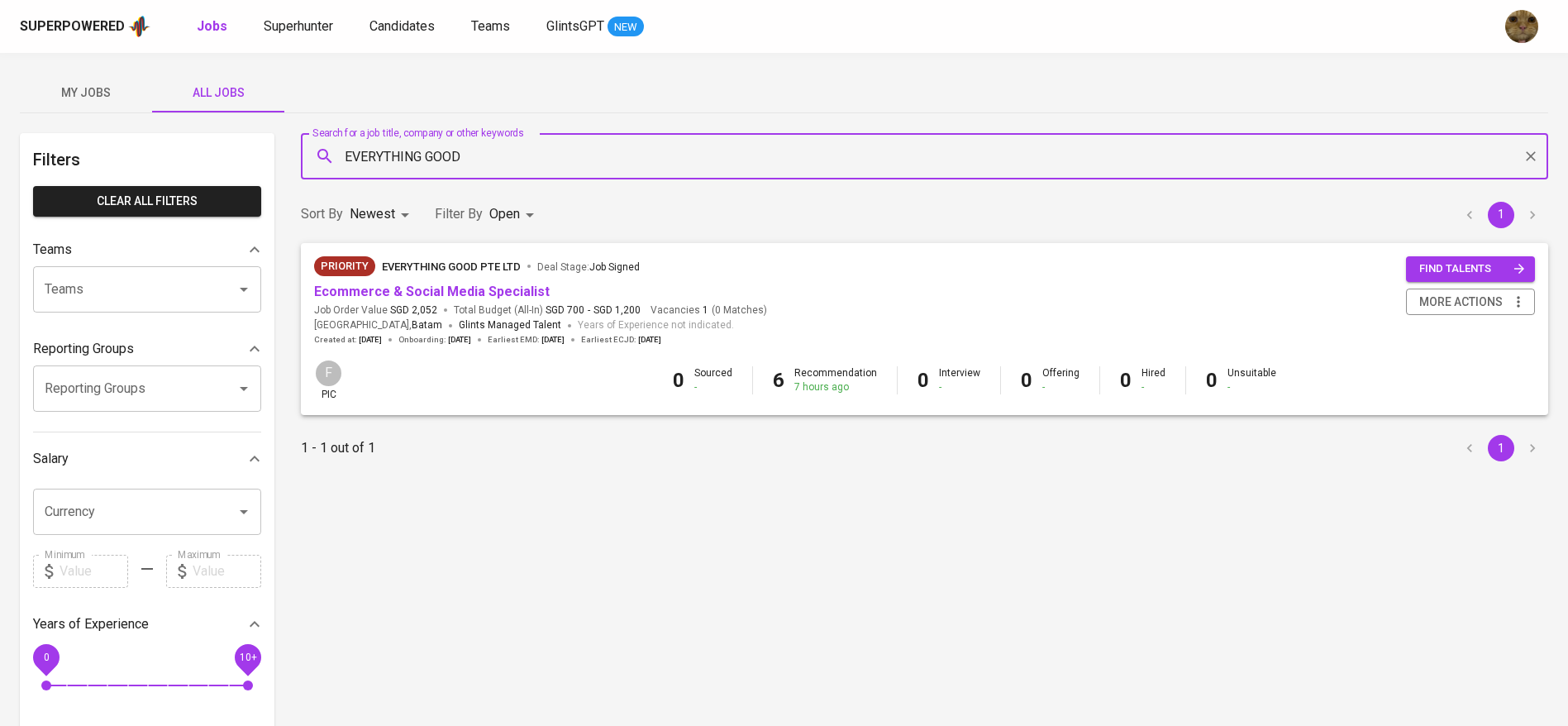
scroll to position [10, 0]
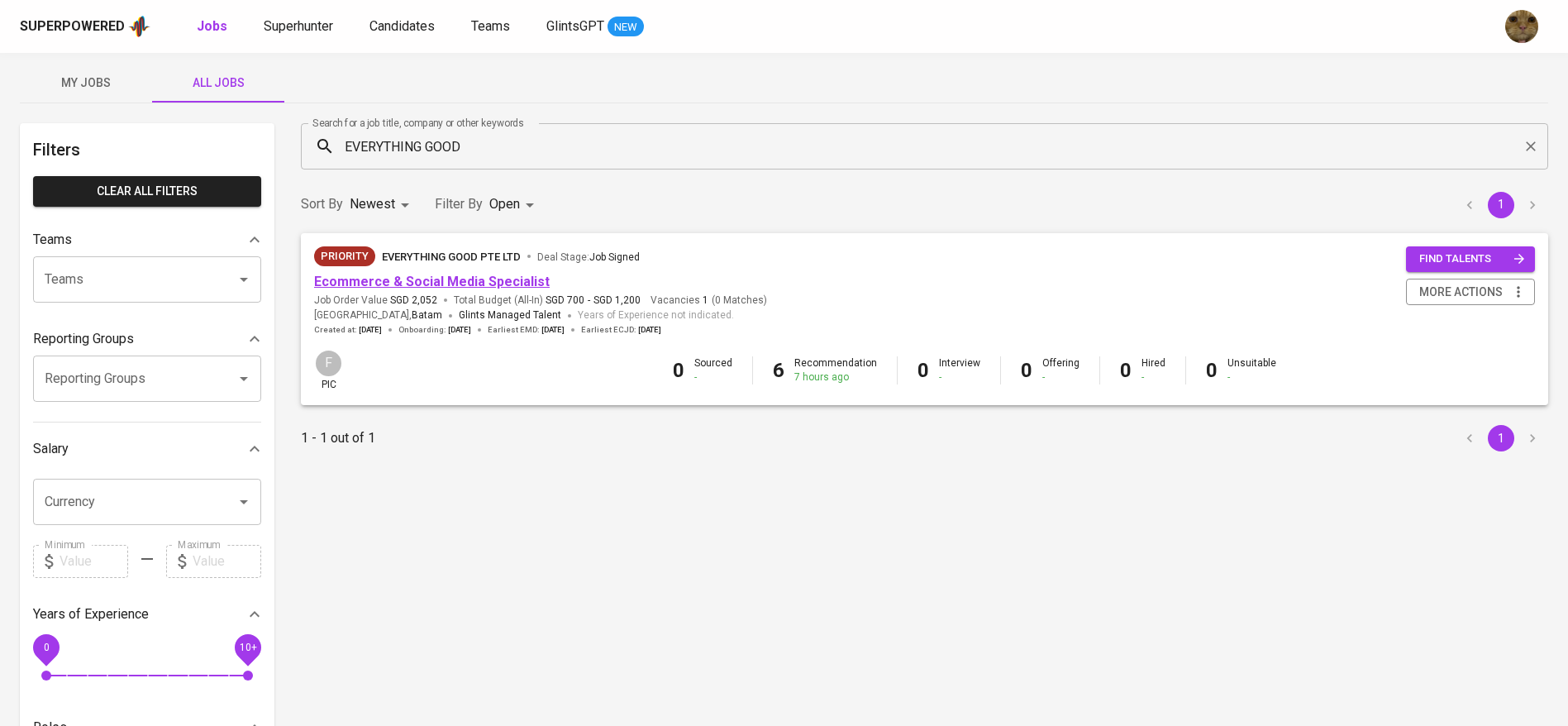
click at [373, 280] on link "Ecommerce & Social Media Specialist" at bounding box center [431, 282] width 235 height 16
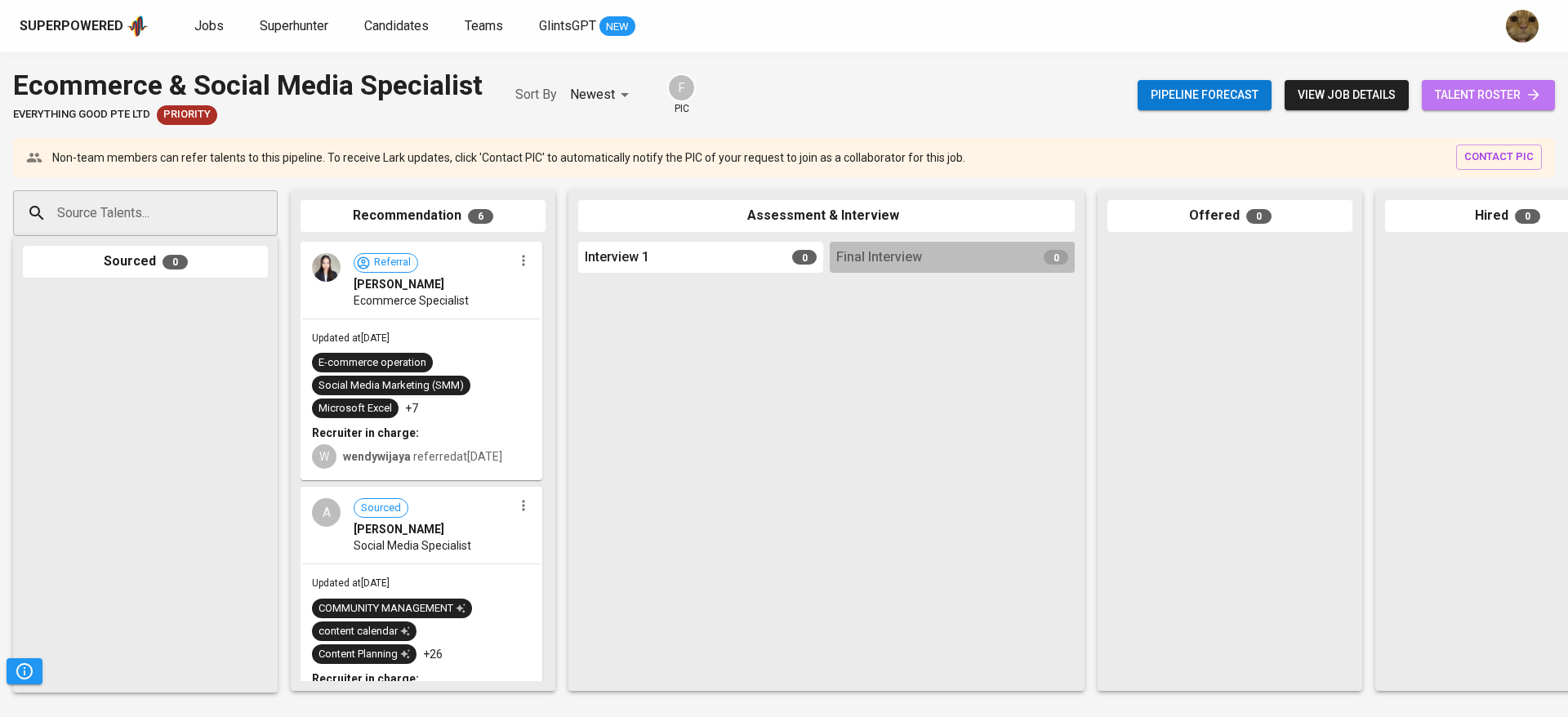
click at [1494, 105] on span "talent roster" at bounding box center [1487, 94] width 107 height 20
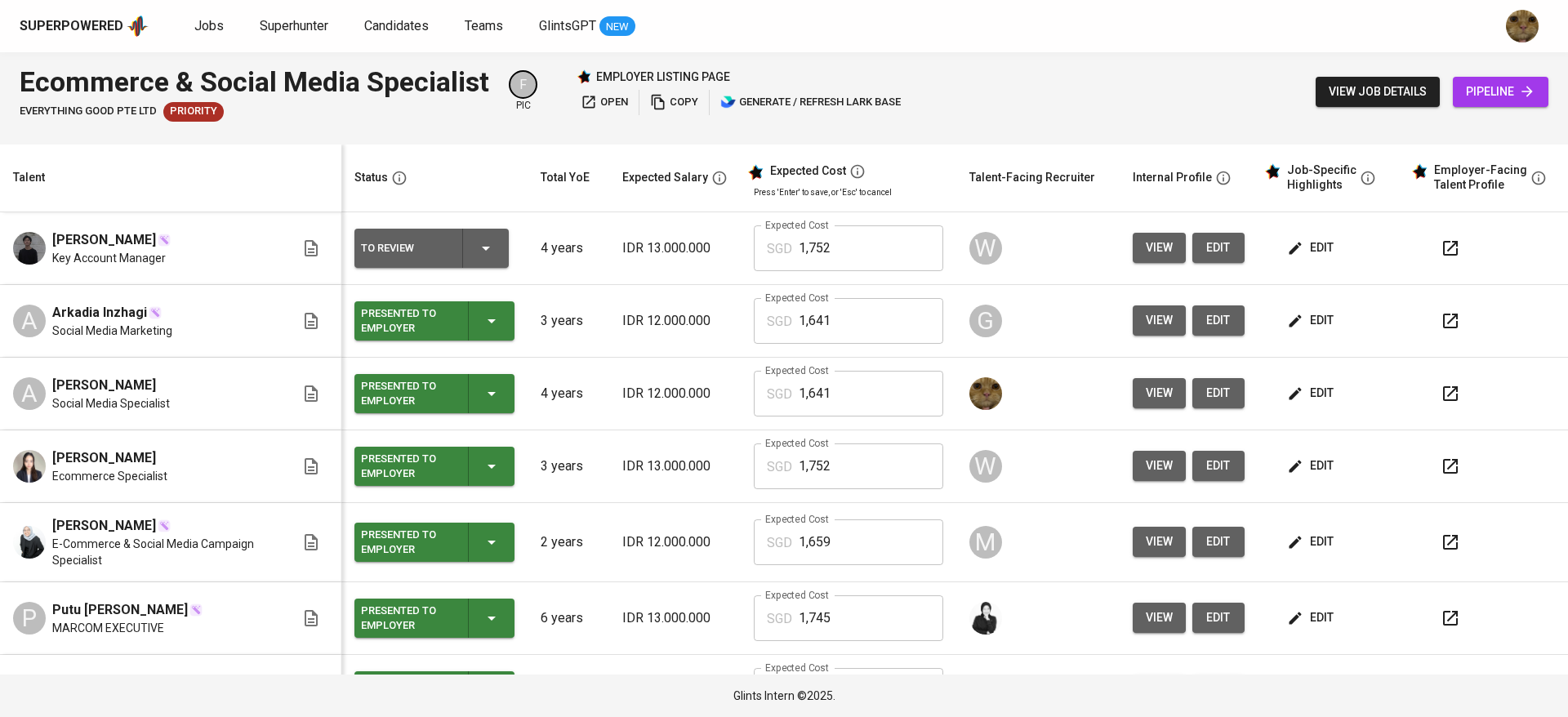
scroll to position [31, 0]
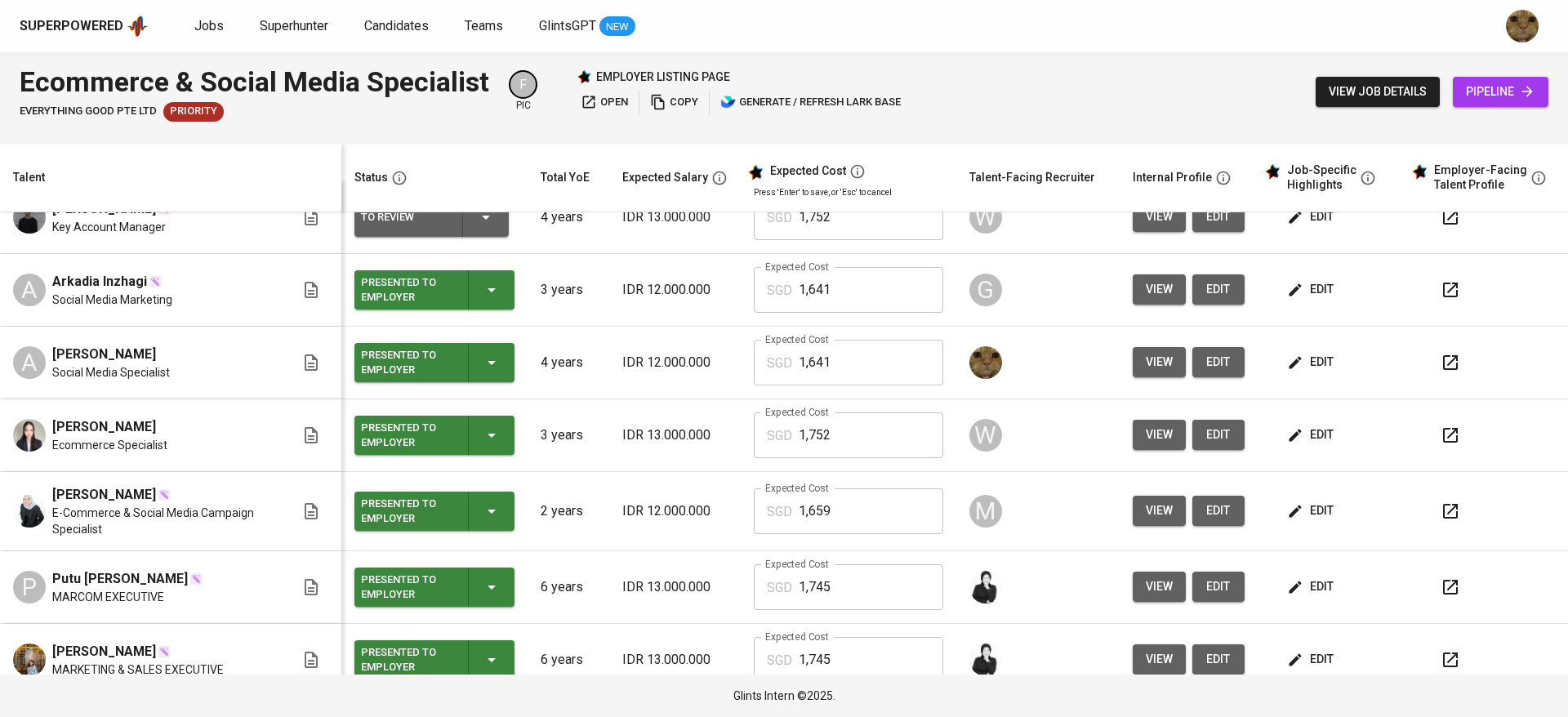
click at [1314, 367] on span "edit" at bounding box center [1311, 362] width 43 height 20
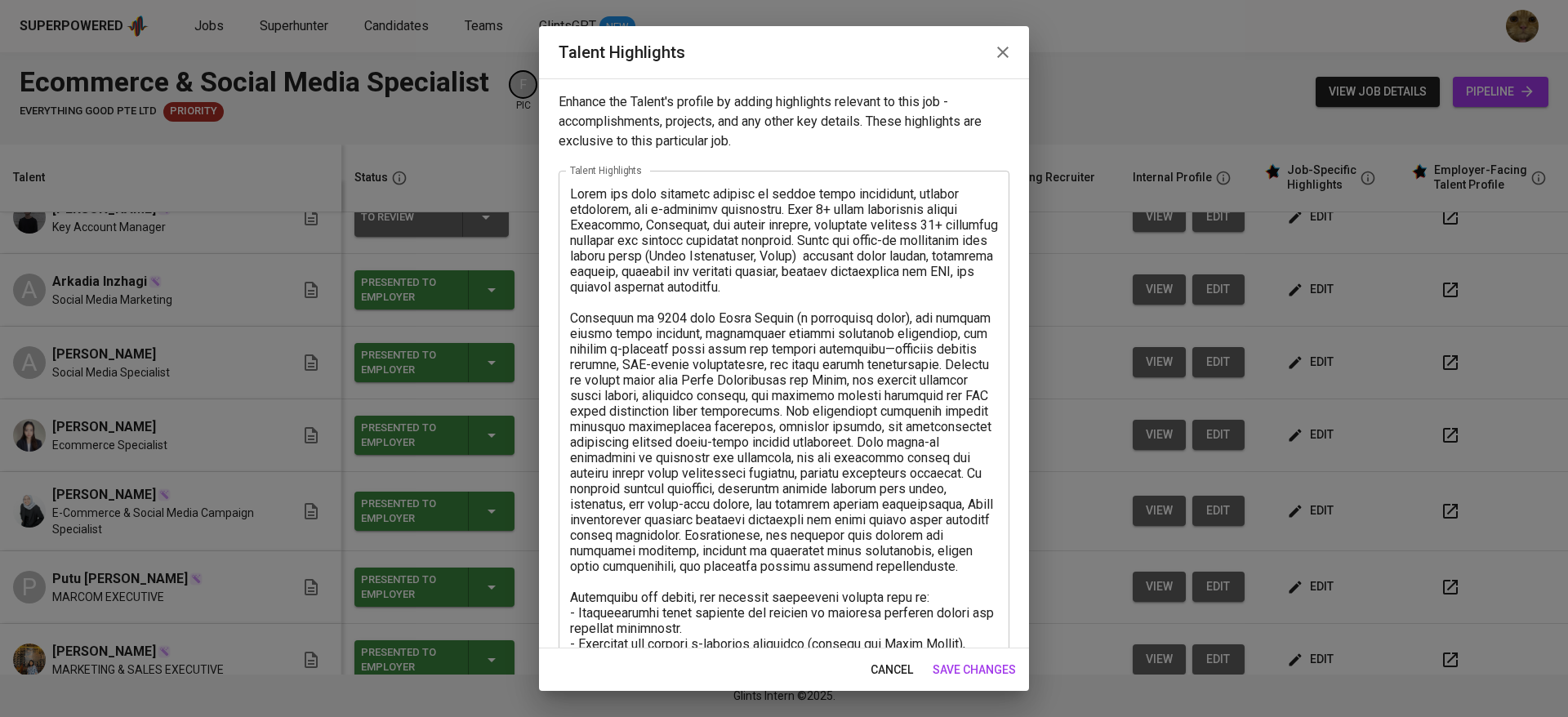
scroll to position [373, 0]
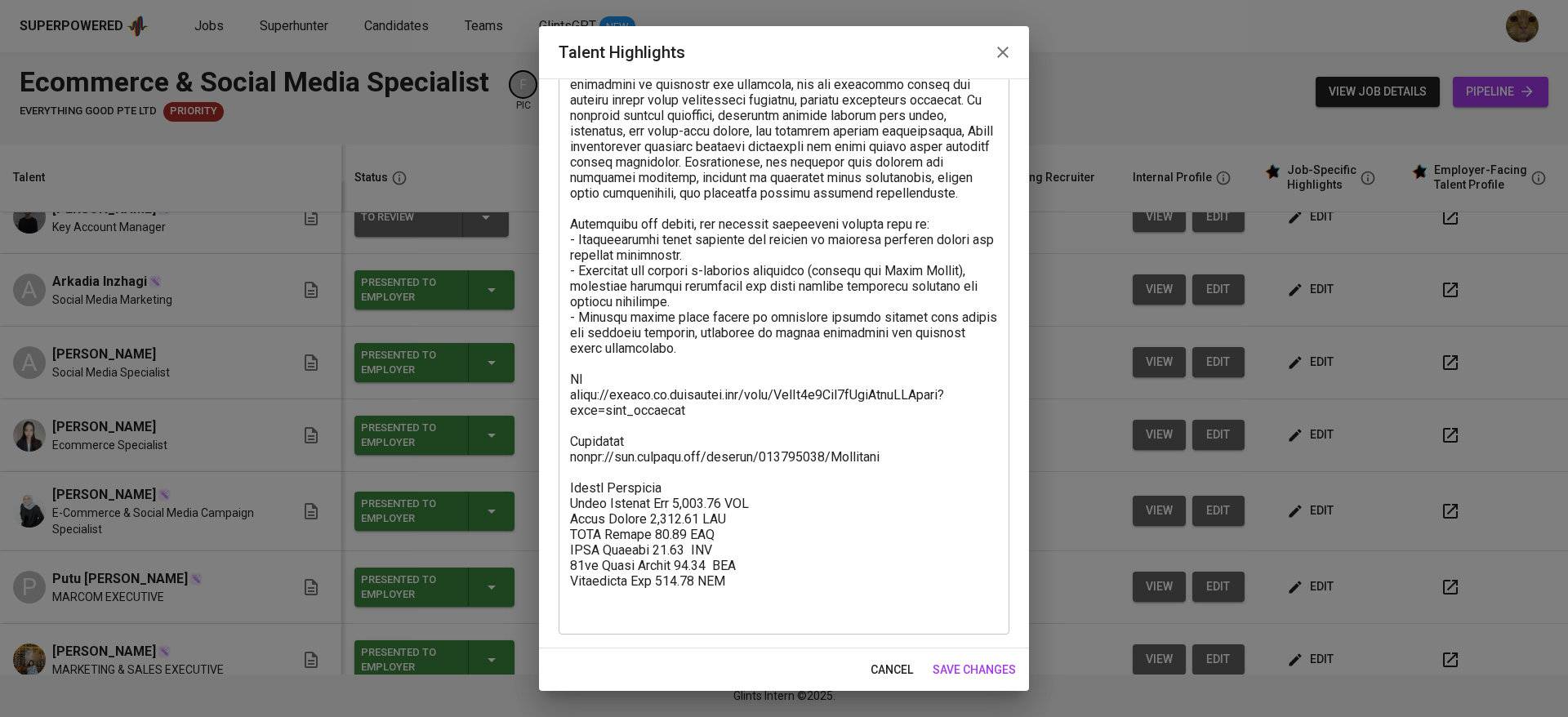
click at [898, 486] on textarea at bounding box center [784, 217] width 428 height 807
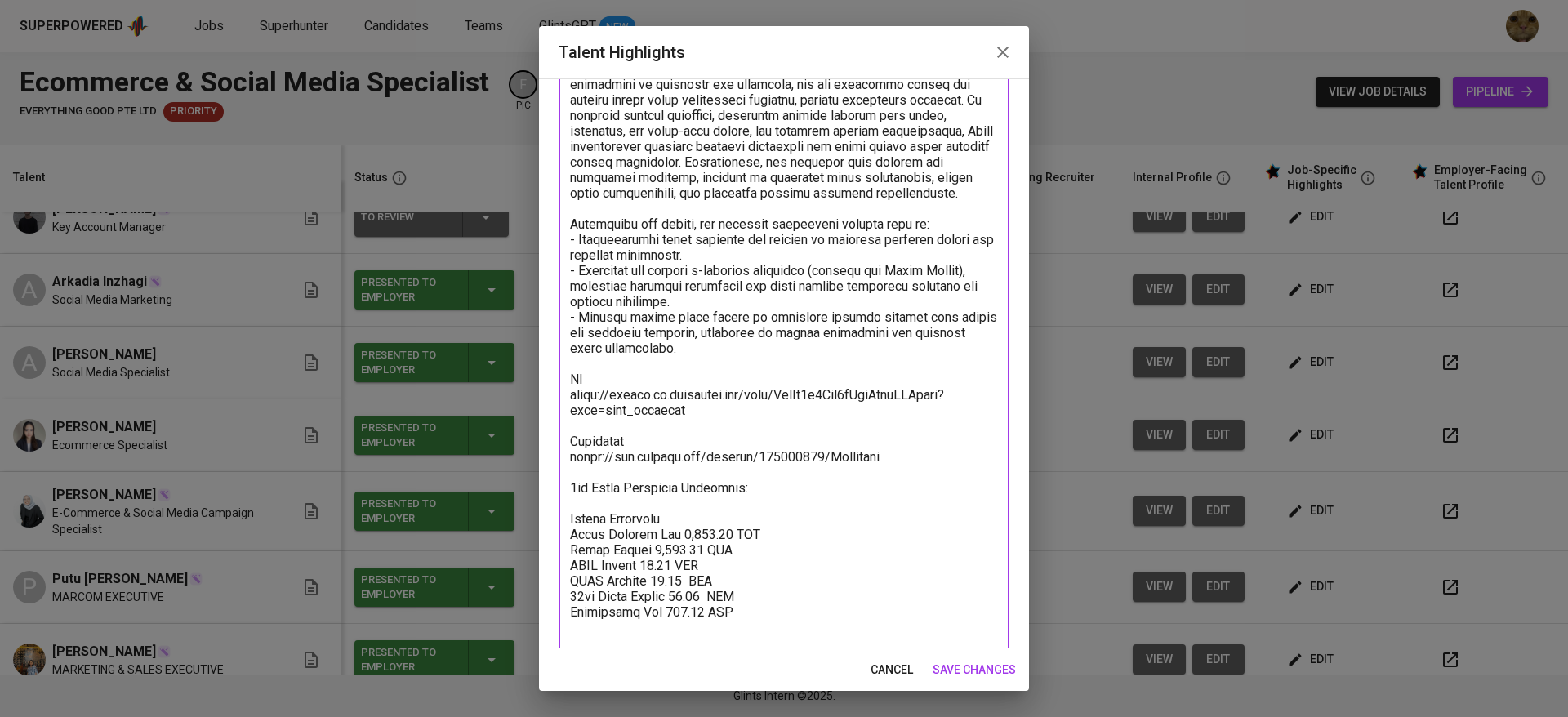
click at [774, 511] on textarea at bounding box center [784, 232] width 428 height 838
paste textarea "https://glints.sg.larksuite.com/file/HkIWbKGglonakExbF3ClURabg8d?from=from_copy…"
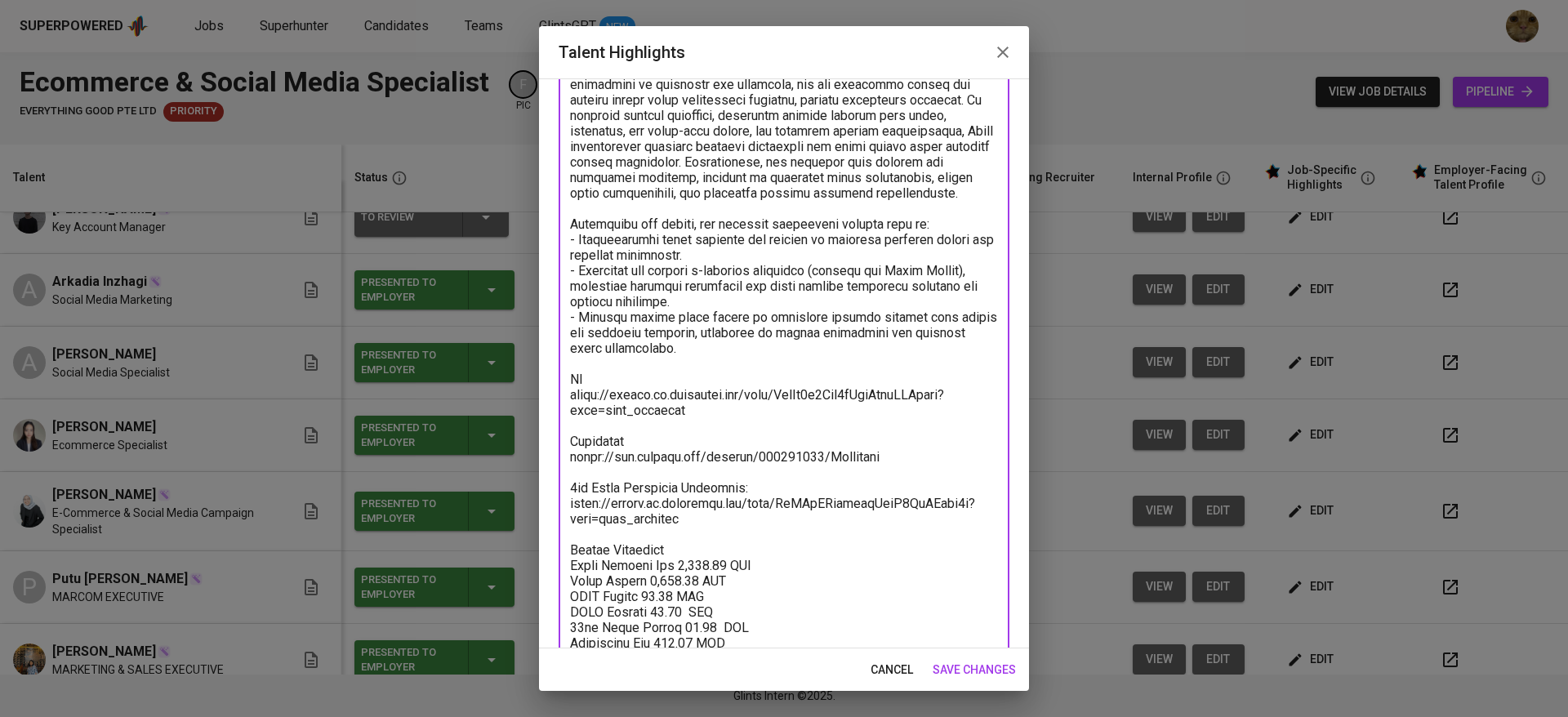
scroll to position [435, 0]
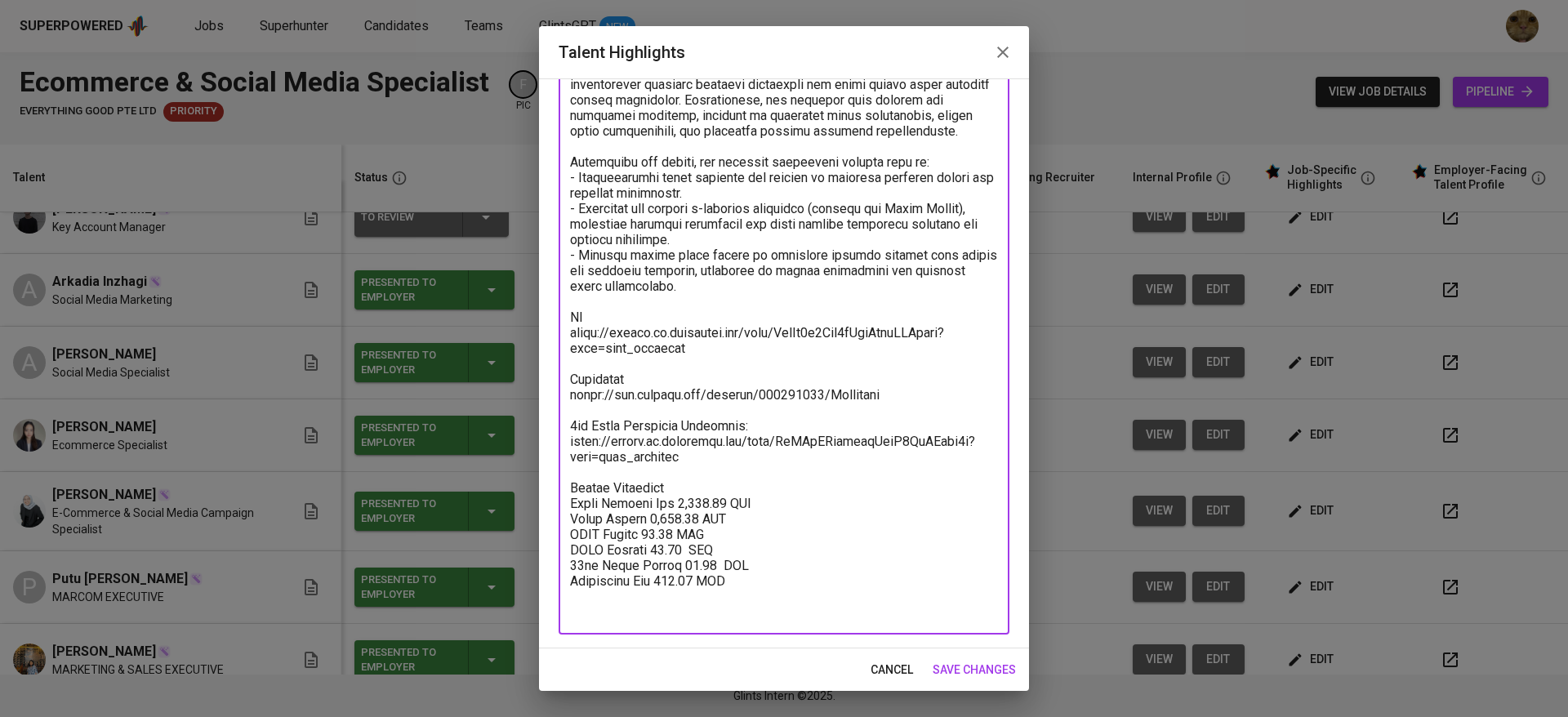
type textarea "Diina has been building working in social media management, digital marketing, …"
click at [995, 663] on span "save changes" at bounding box center [974, 669] width 84 height 20
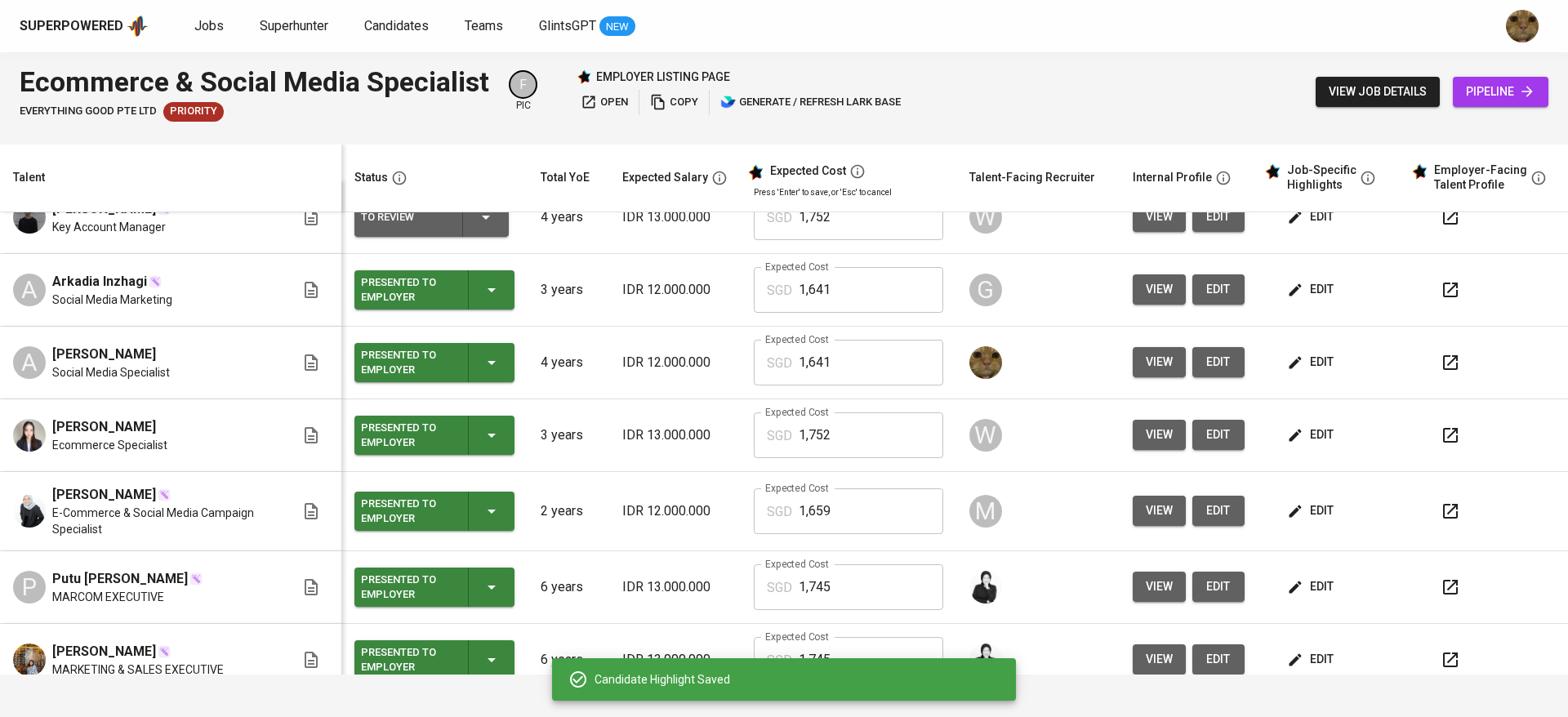
click at [995, 689] on div "Candidate Highlight Saved" at bounding box center [784, 679] width 434 height 33
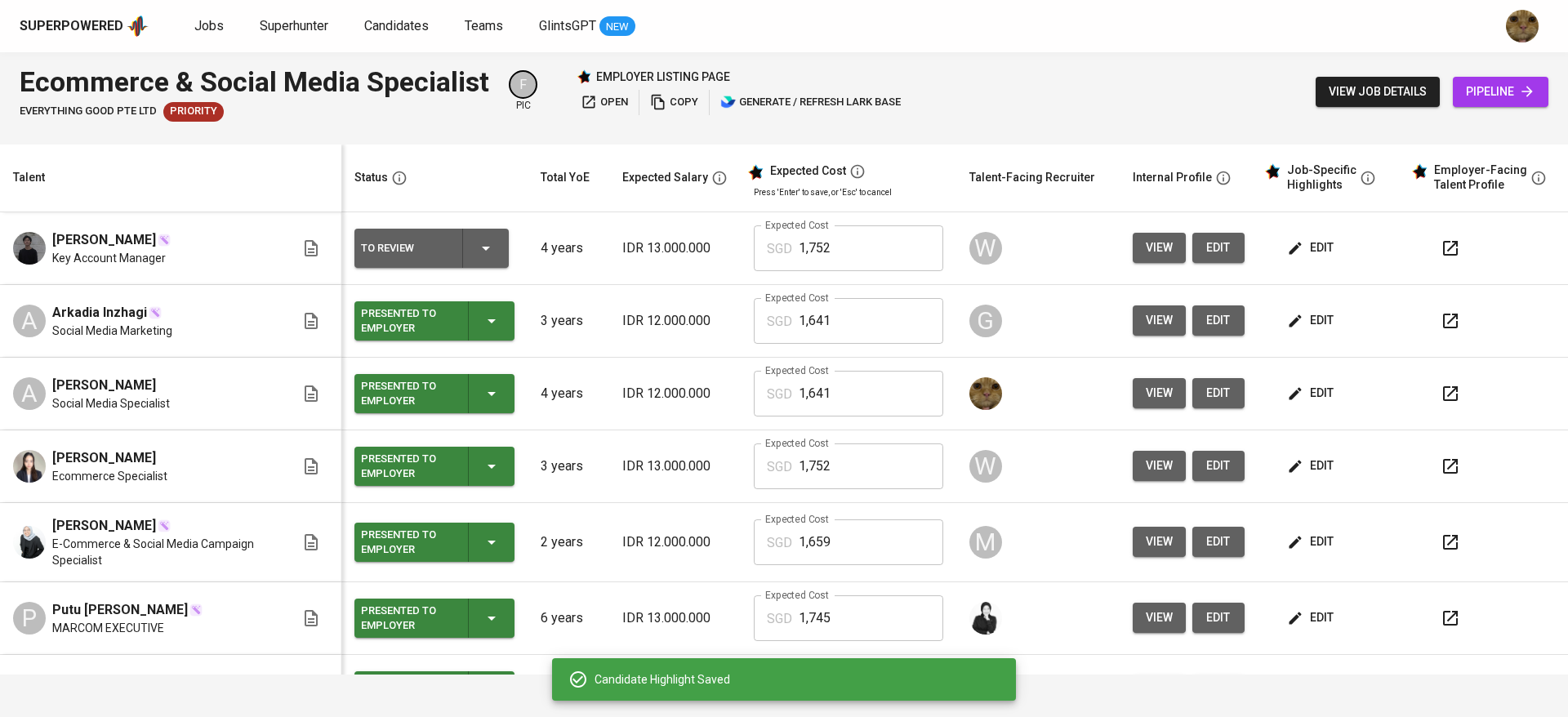
scroll to position [31, 0]
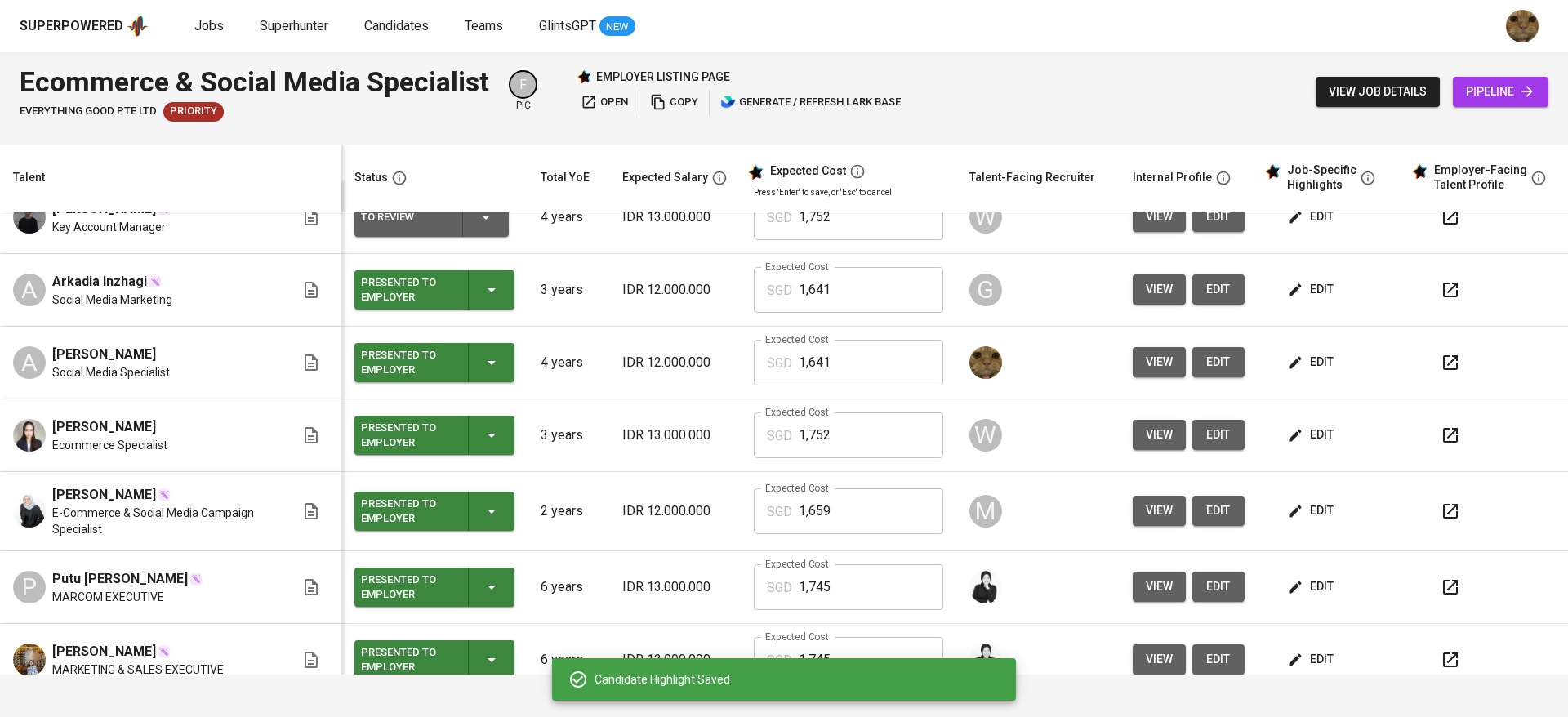
click at [1440, 372] on icon "button" at bounding box center [1450, 363] width 19 height 19
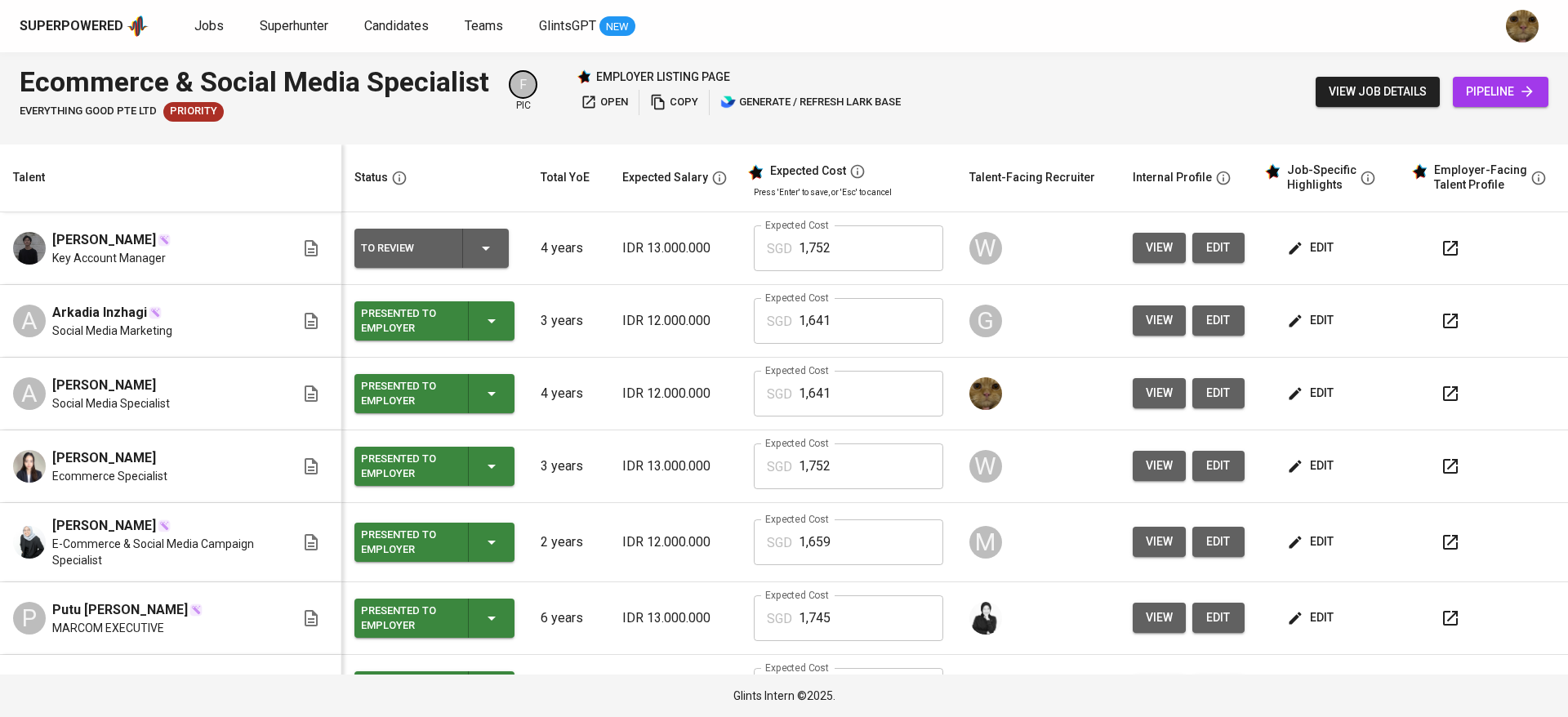
scroll to position [33, 0]
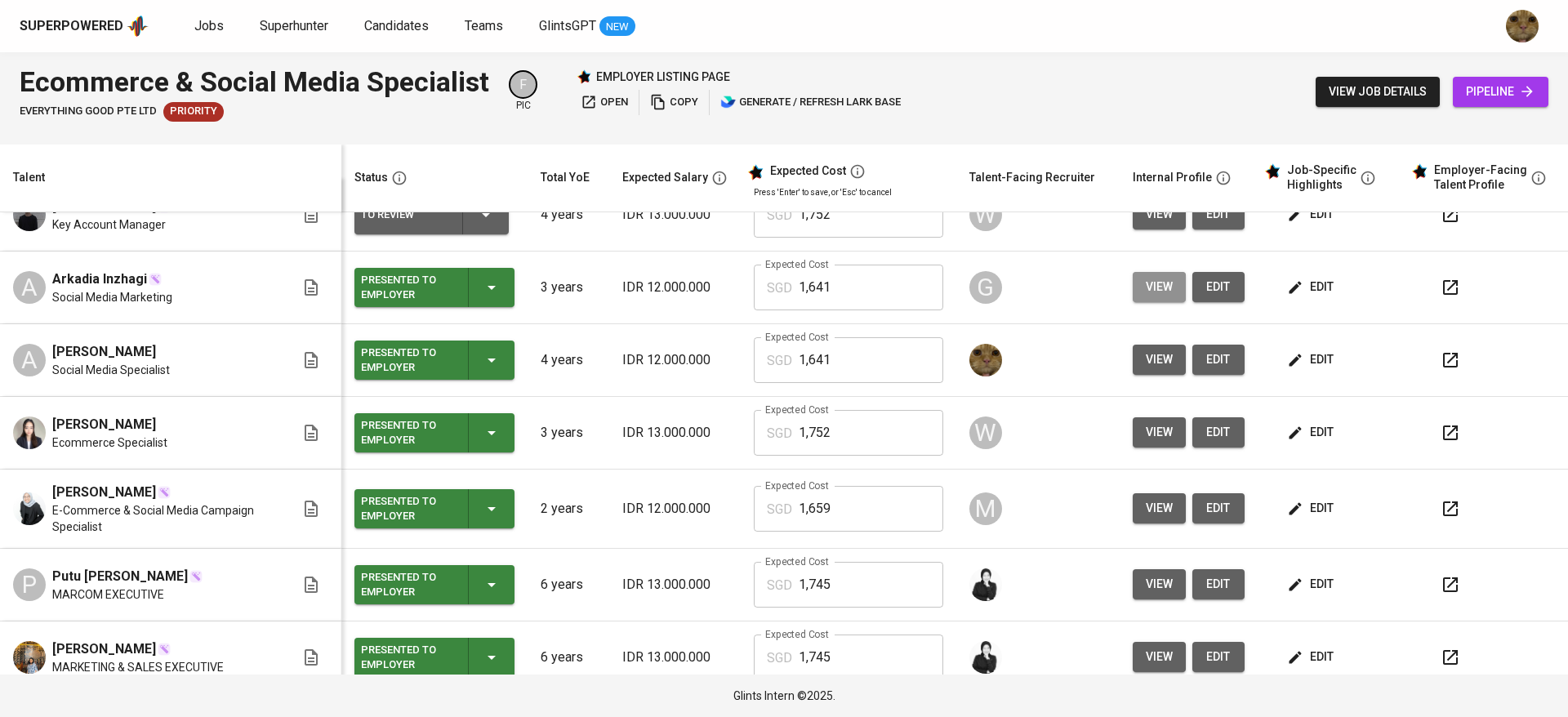
click at [1148, 280] on span "view" at bounding box center [1159, 286] width 27 height 20
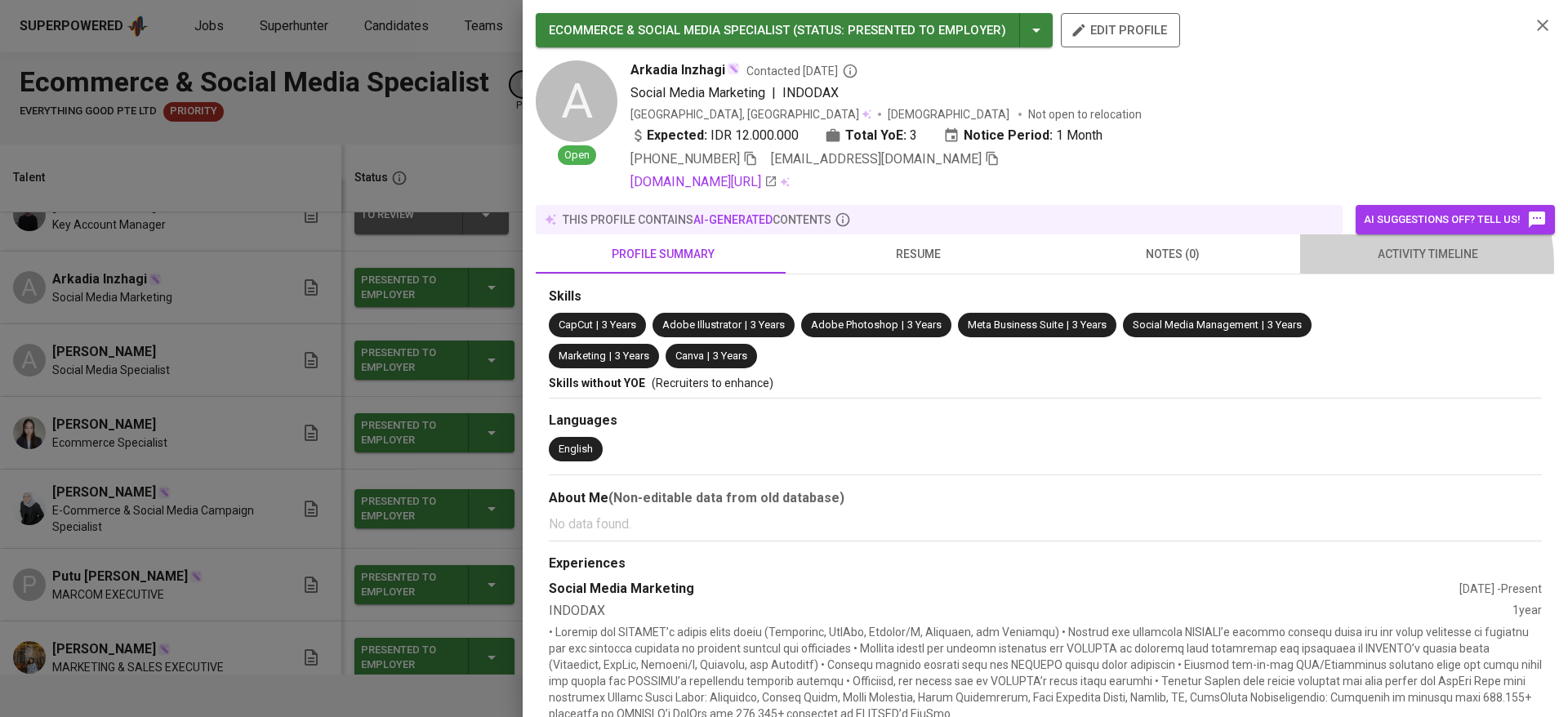
click at [1380, 264] on span "activity timeline" at bounding box center [1427, 254] width 235 height 20
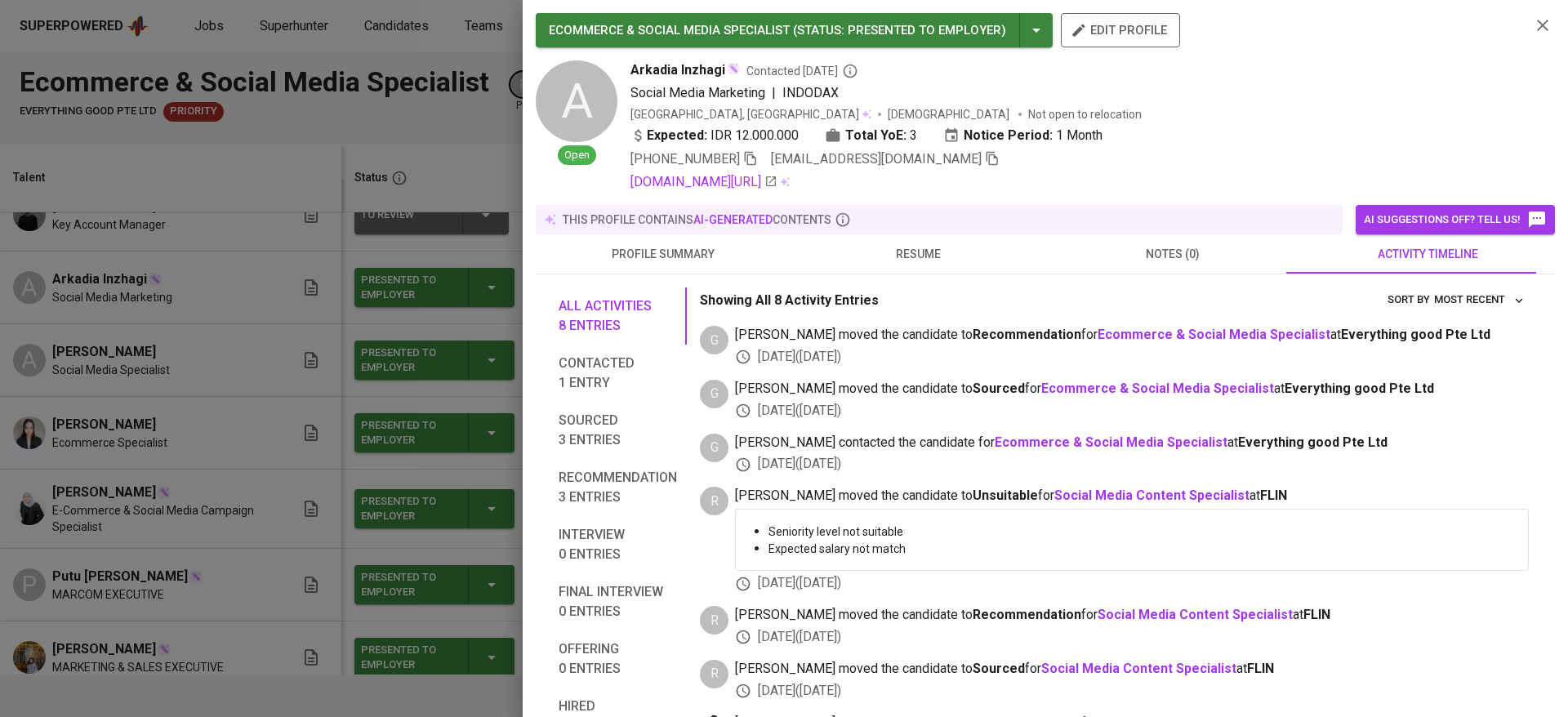
click at [284, 400] on div at bounding box center [784, 358] width 1568 height 717
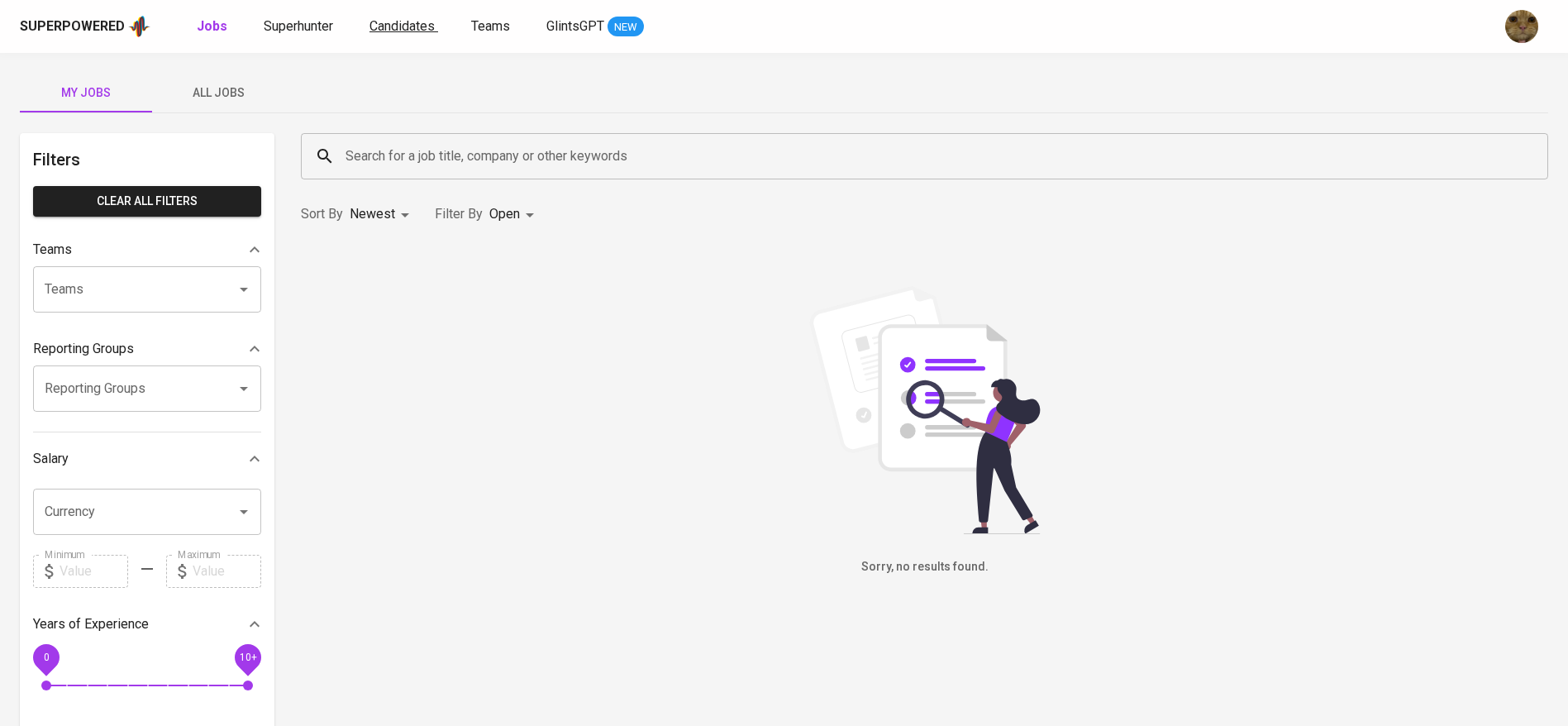
click at [394, 27] on span "Candidates" at bounding box center [402, 26] width 65 height 16
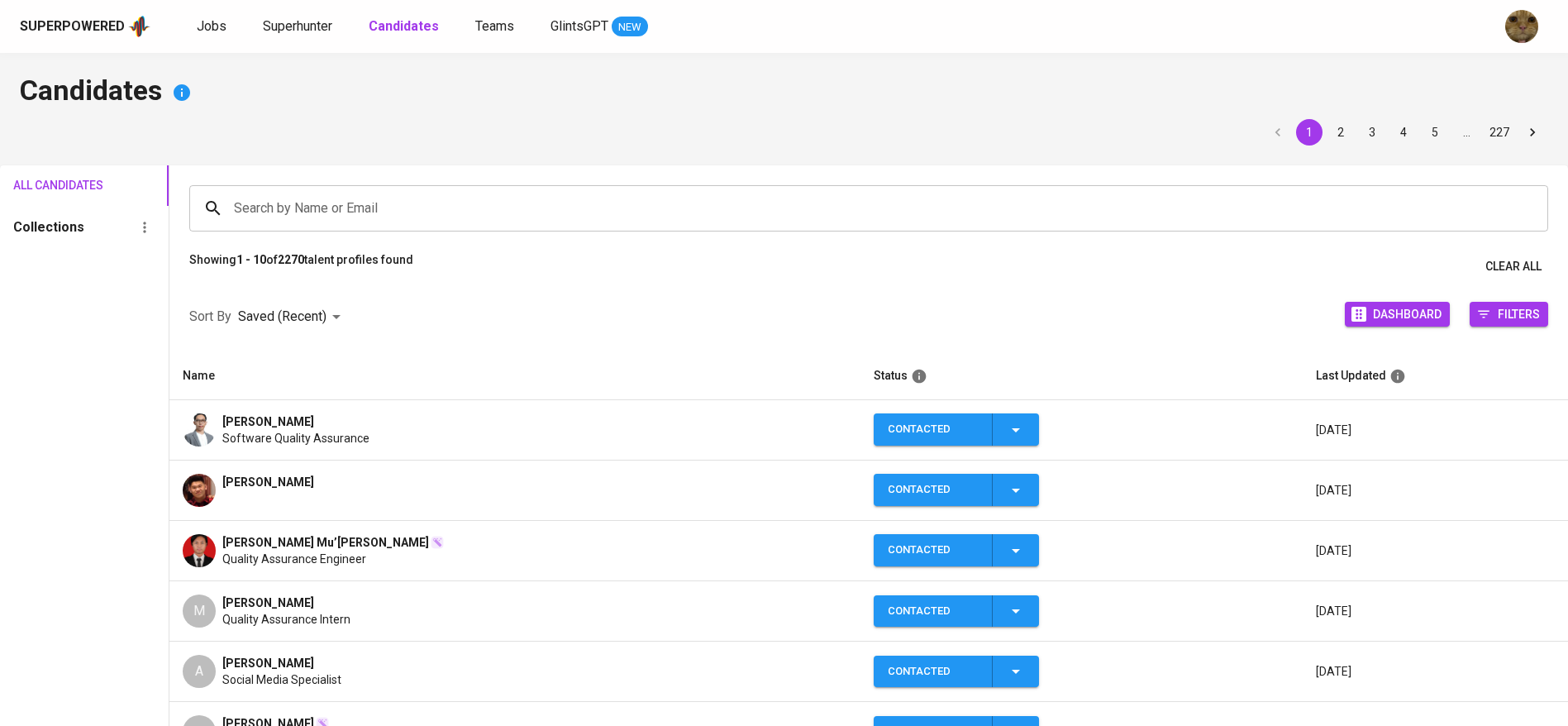
click at [224, 416] on span "[PERSON_NAME]" at bounding box center [267, 422] width 92 height 17
